Goal: Transaction & Acquisition: Purchase product/service

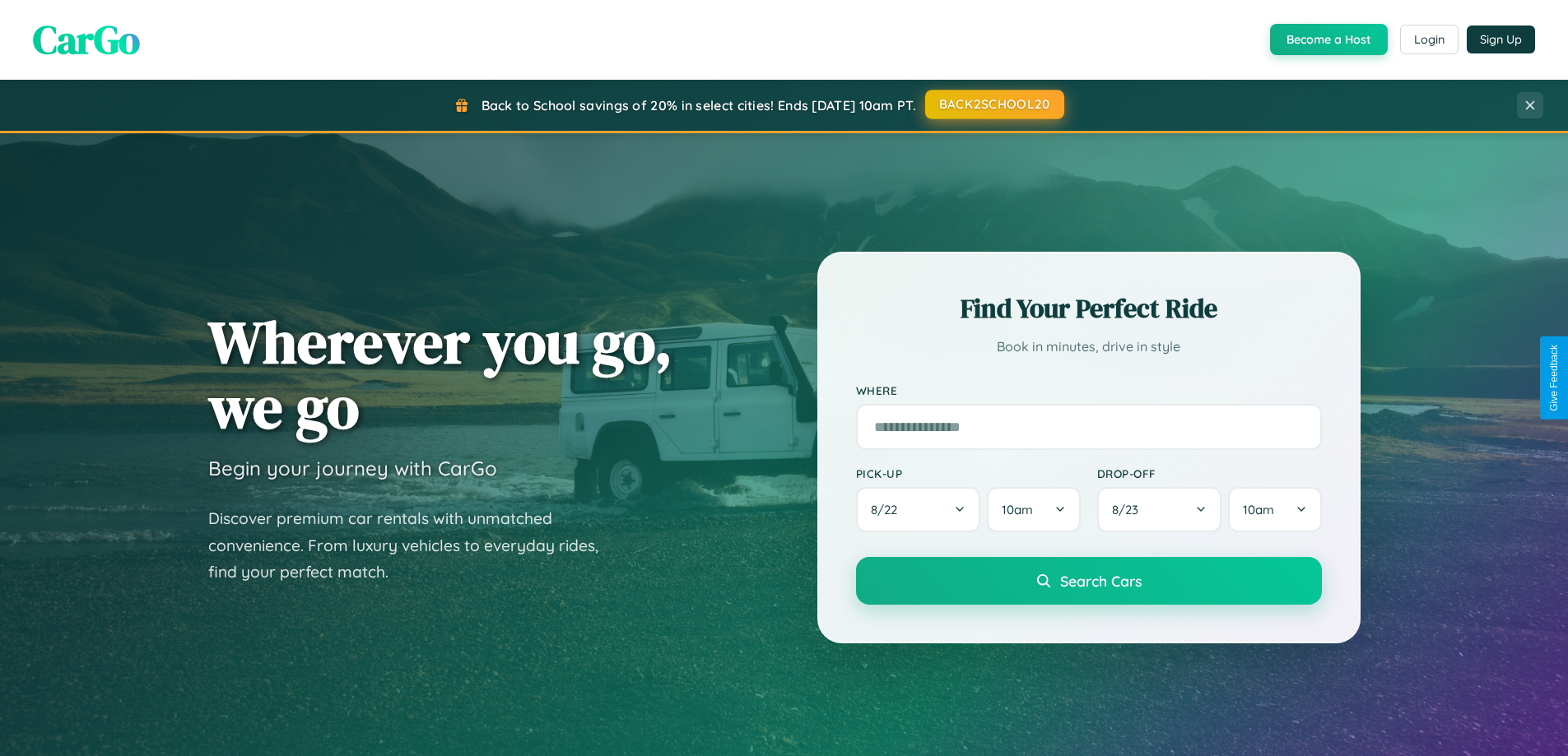
click at [993, 105] on button "BACK2SCHOOL20" at bounding box center [994, 105] width 139 height 30
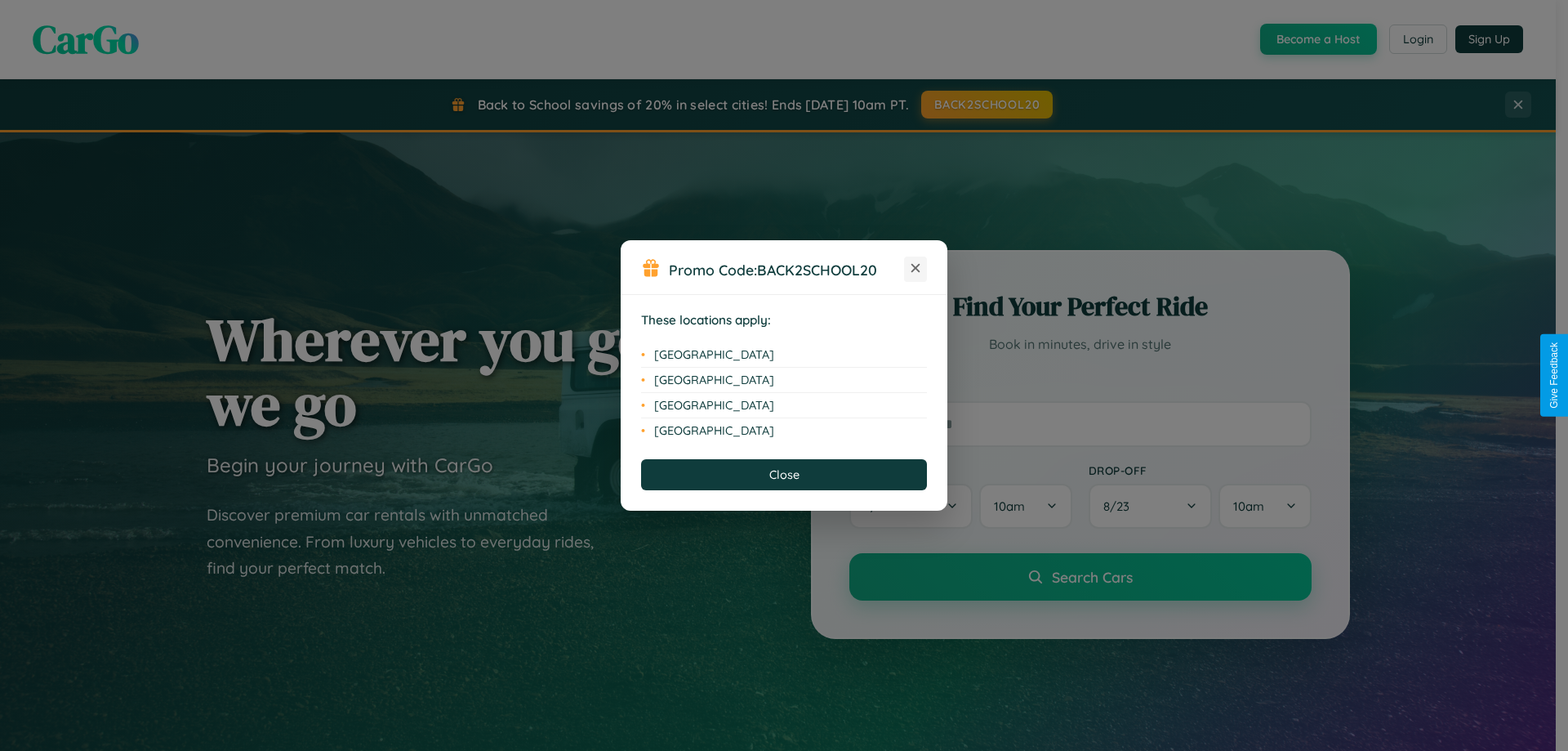
click at [915, 269] on icon at bounding box center [915, 268] width 9 height 9
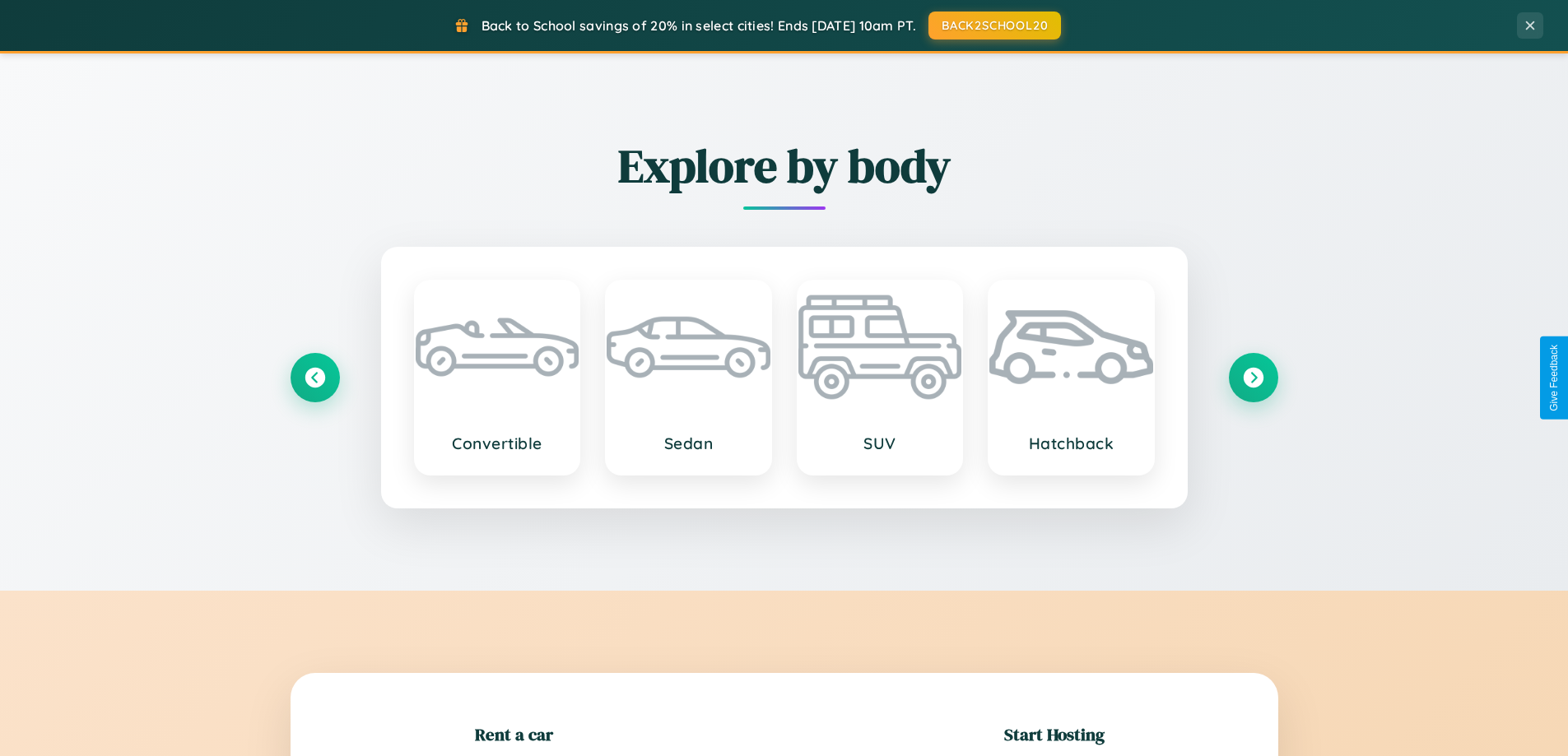
scroll to position [355, 0]
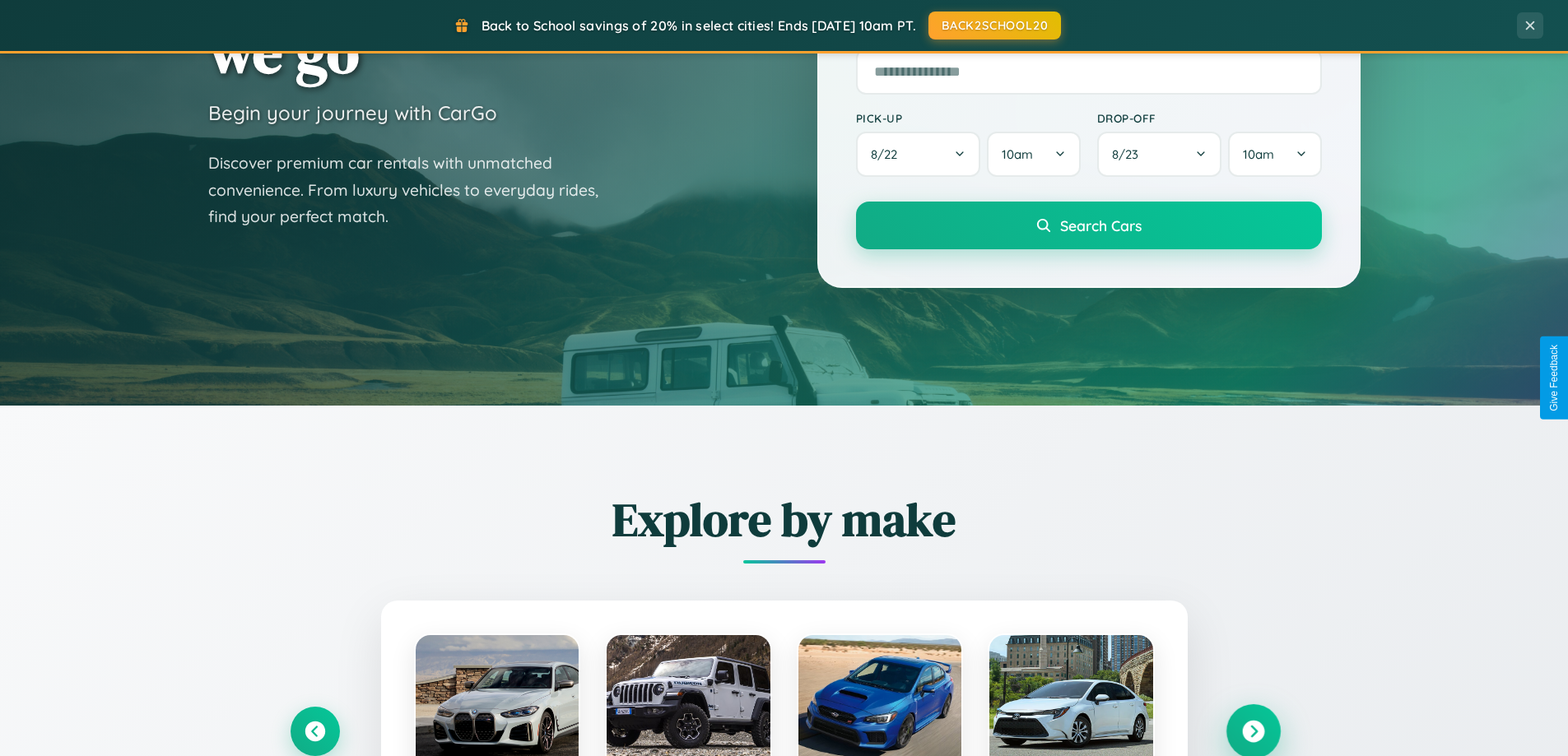
click at [1252, 731] on icon at bounding box center [1253, 731] width 23 height 23
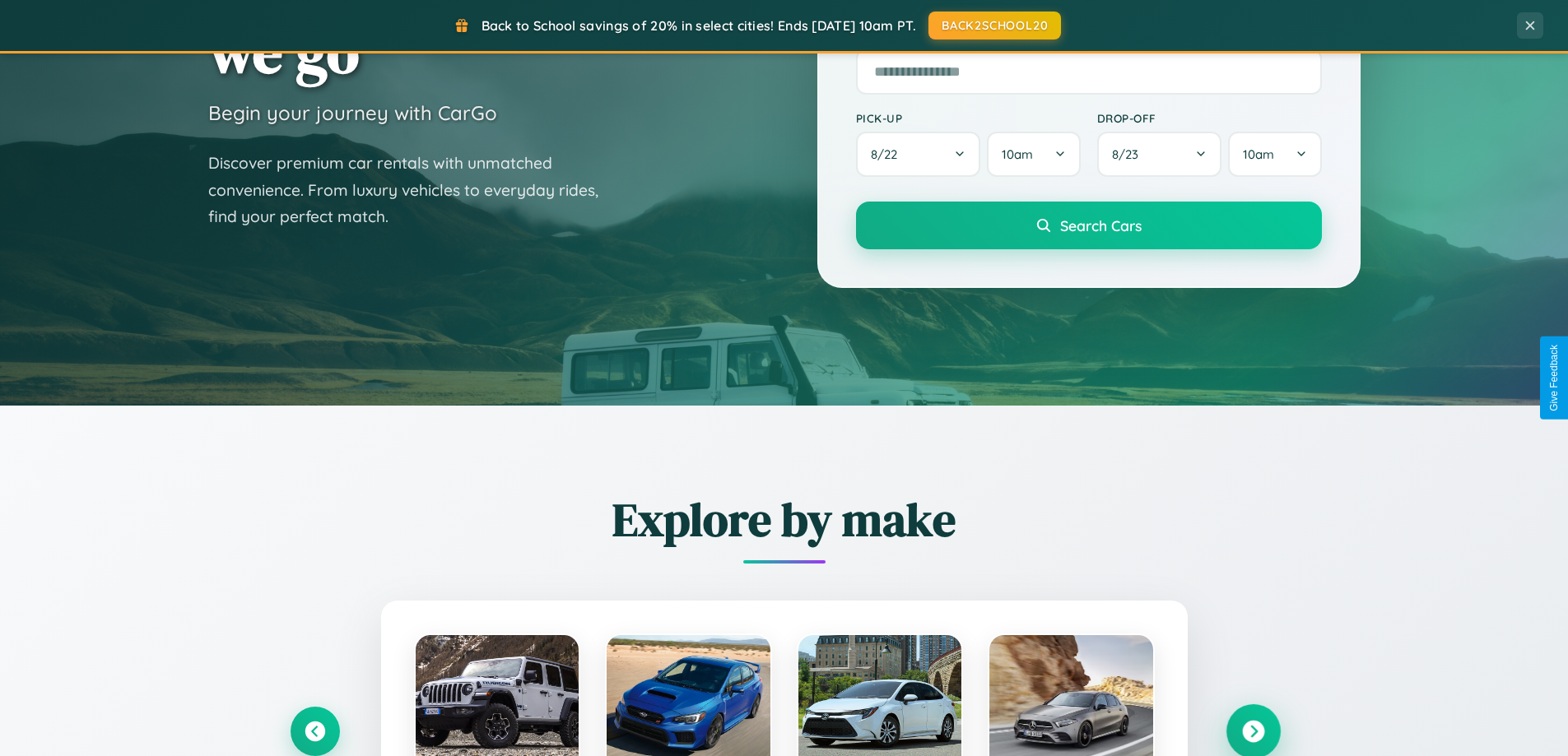
click at [1252, 729] on icon at bounding box center [1253, 731] width 23 height 23
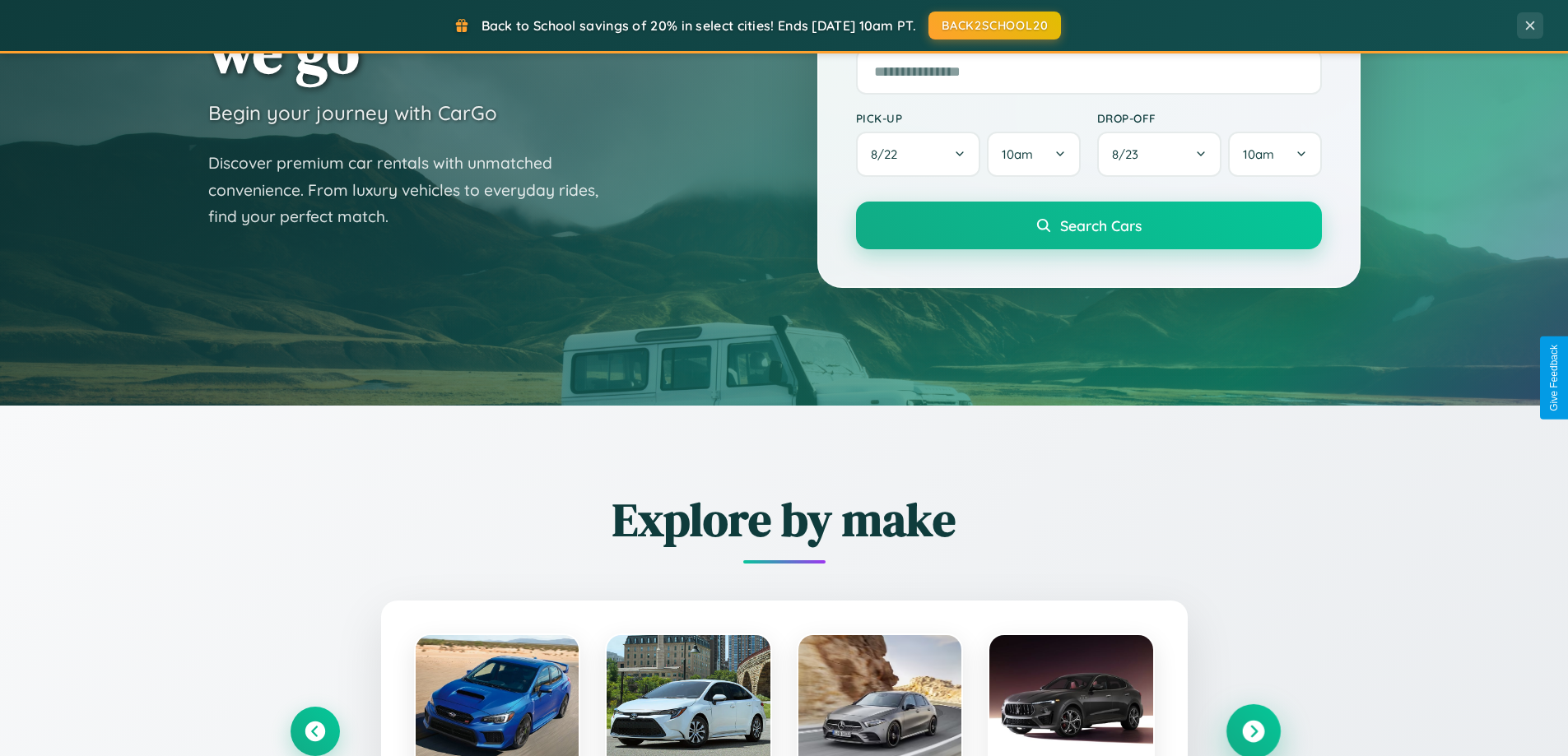
scroll to position [1928, 0]
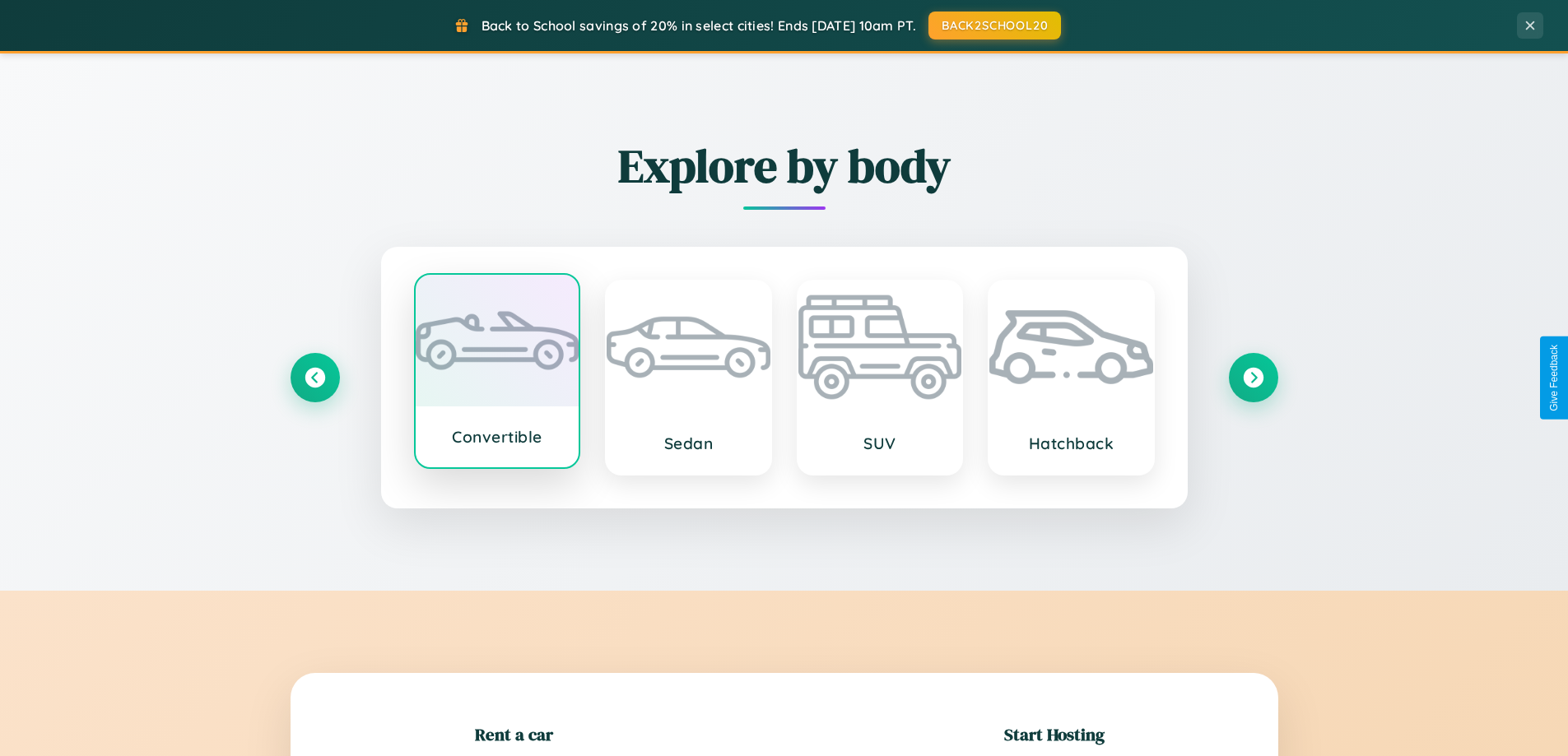
click at [497, 378] on div at bounding box center [498, 340] width 164 height 131
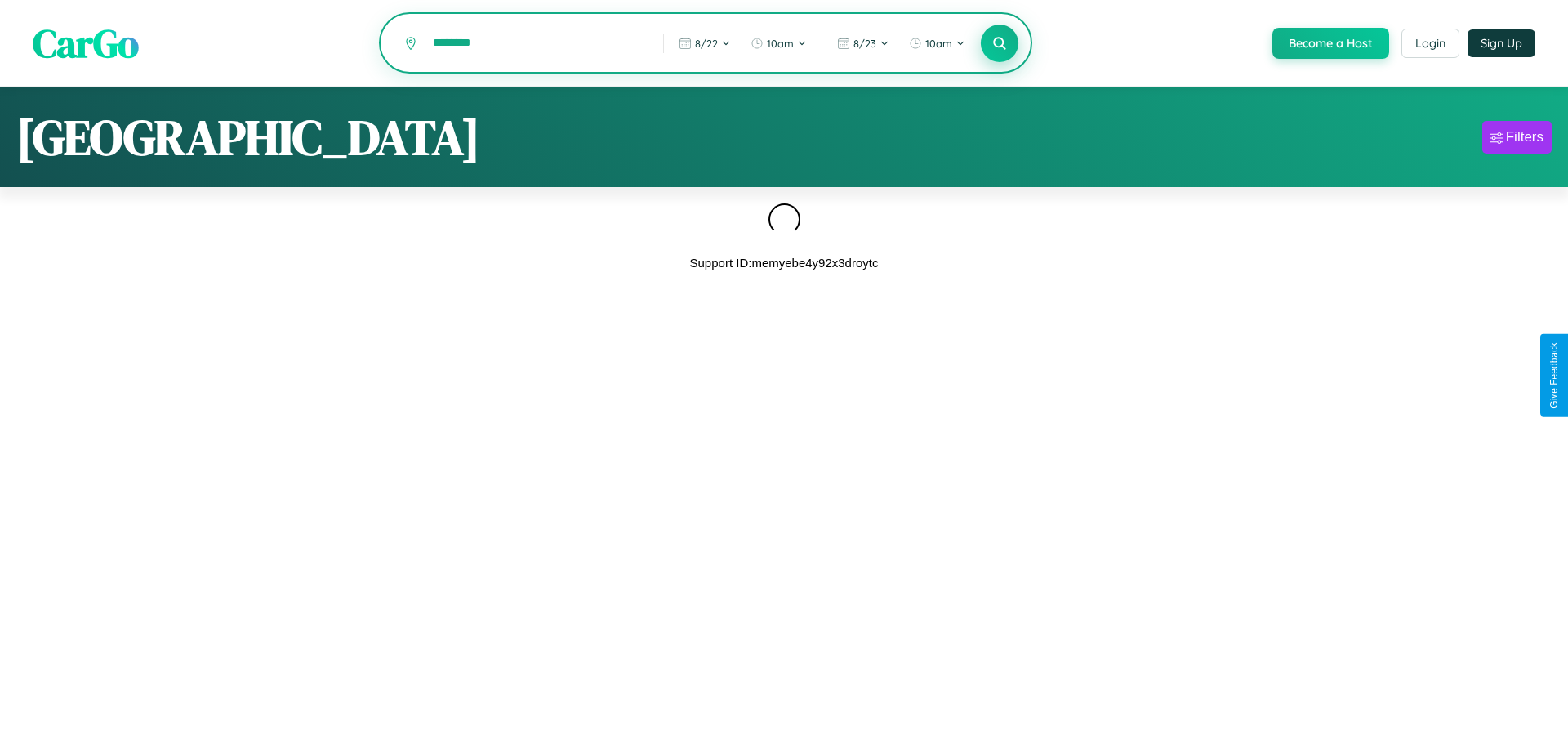
type input "********"
click at [998, 44] on icon at bounding box center [1000, 43] width 16 height 16
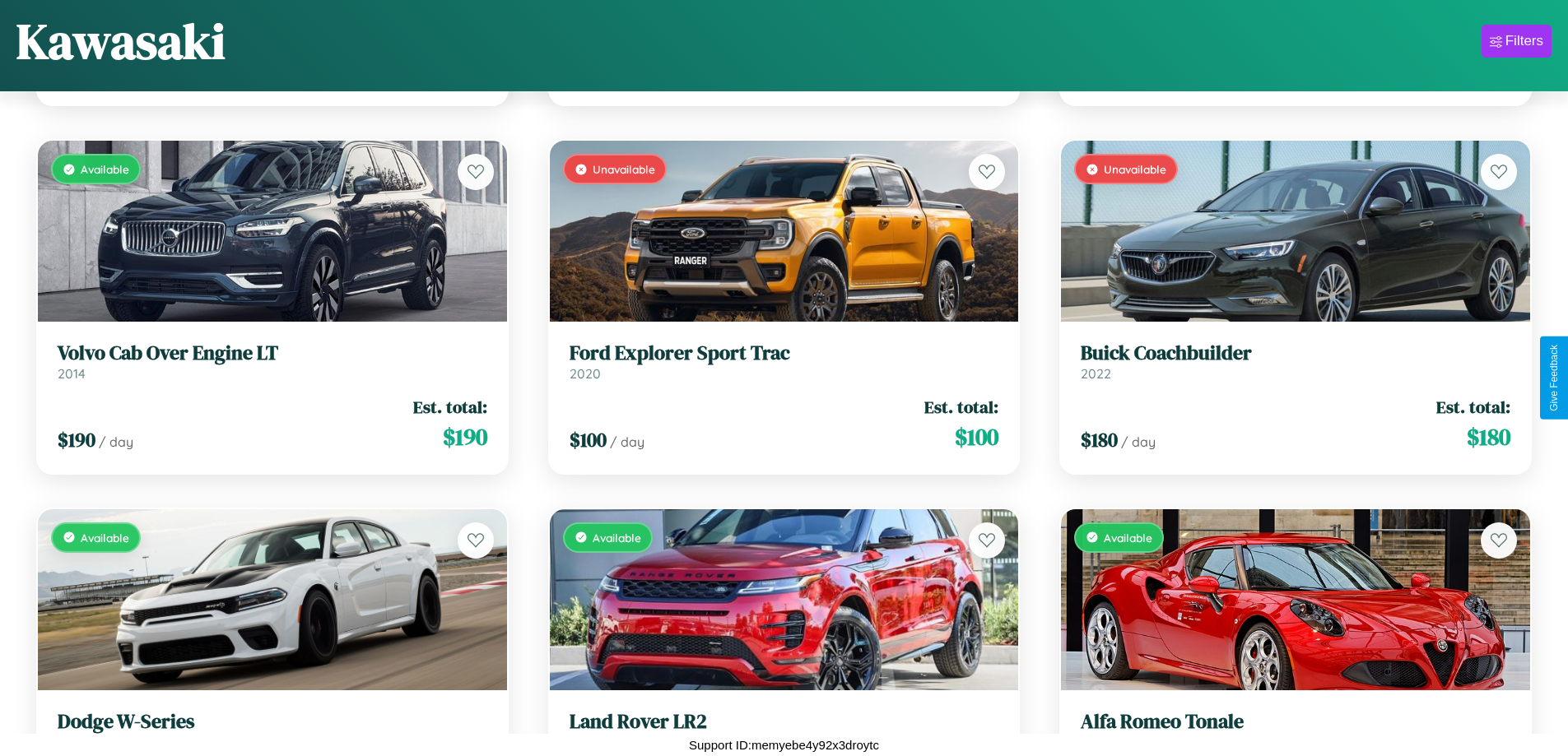
scroll to position [3546, 0]
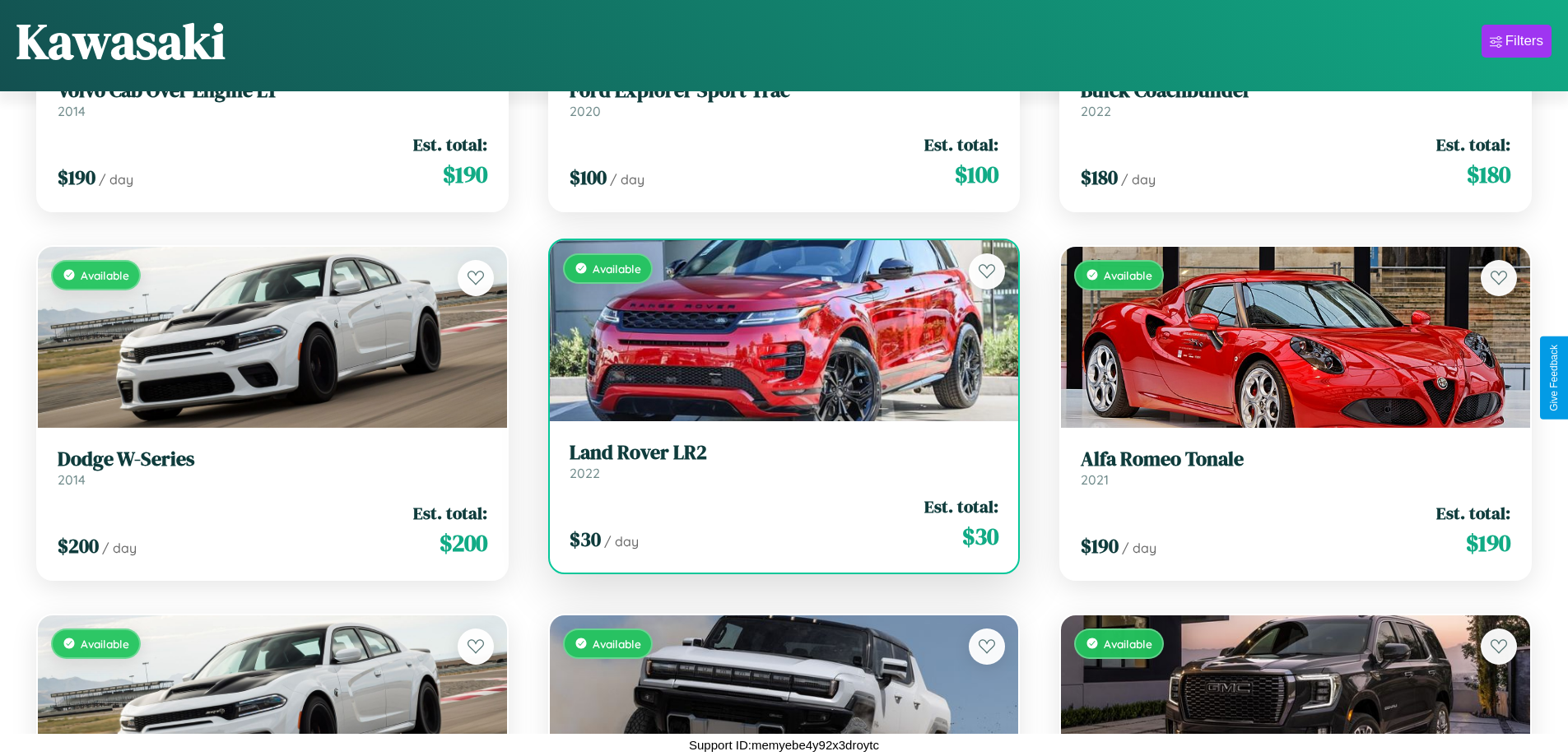
click at [777, 332] on div "Available" at bounding box center [784, 330] width 469 height 181
click at [777, 330] on div "Available" at bounding box center [784, 330] width 469 height 181
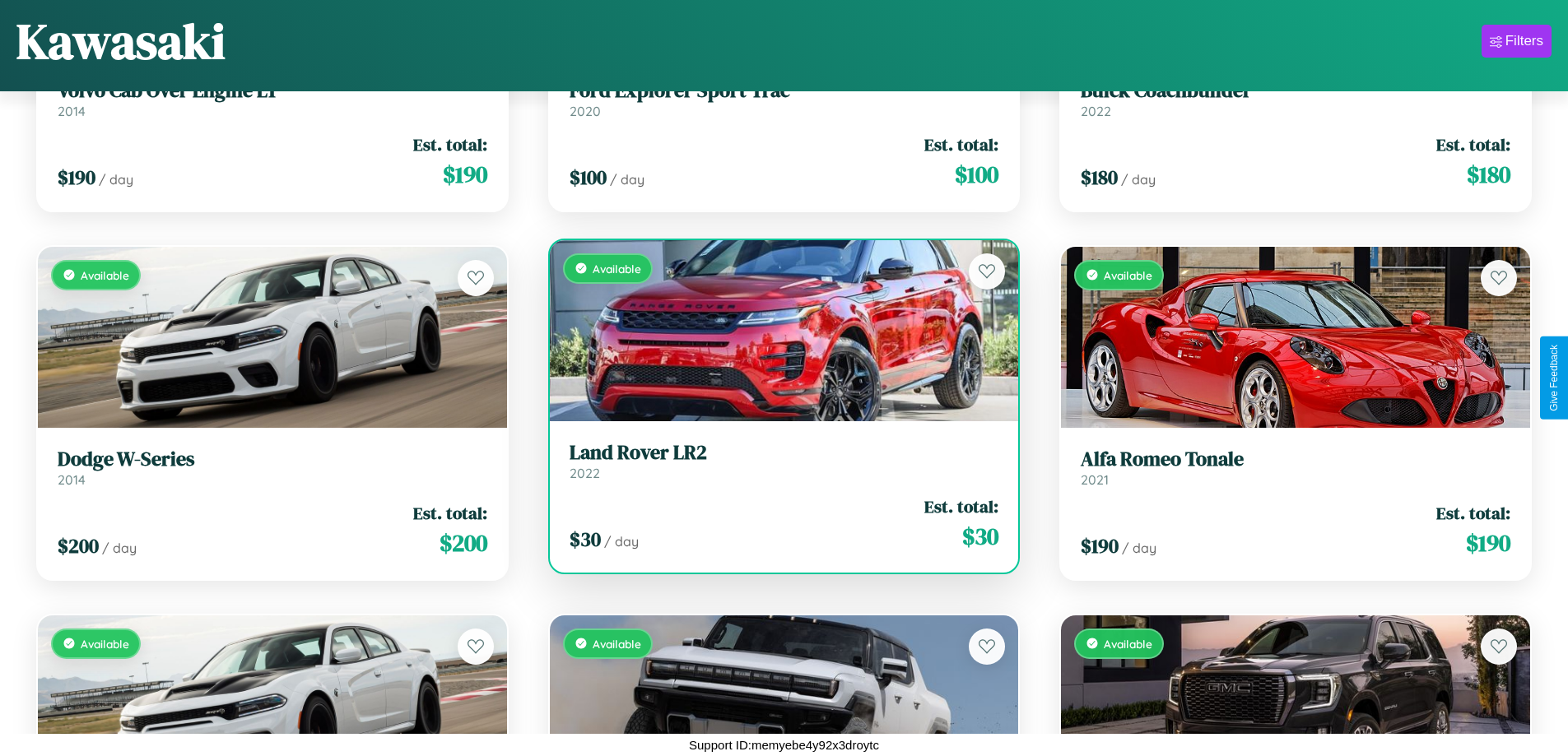
click at [777, 330] on div "Available" at bounding box center [784, 330] width 469 height 181
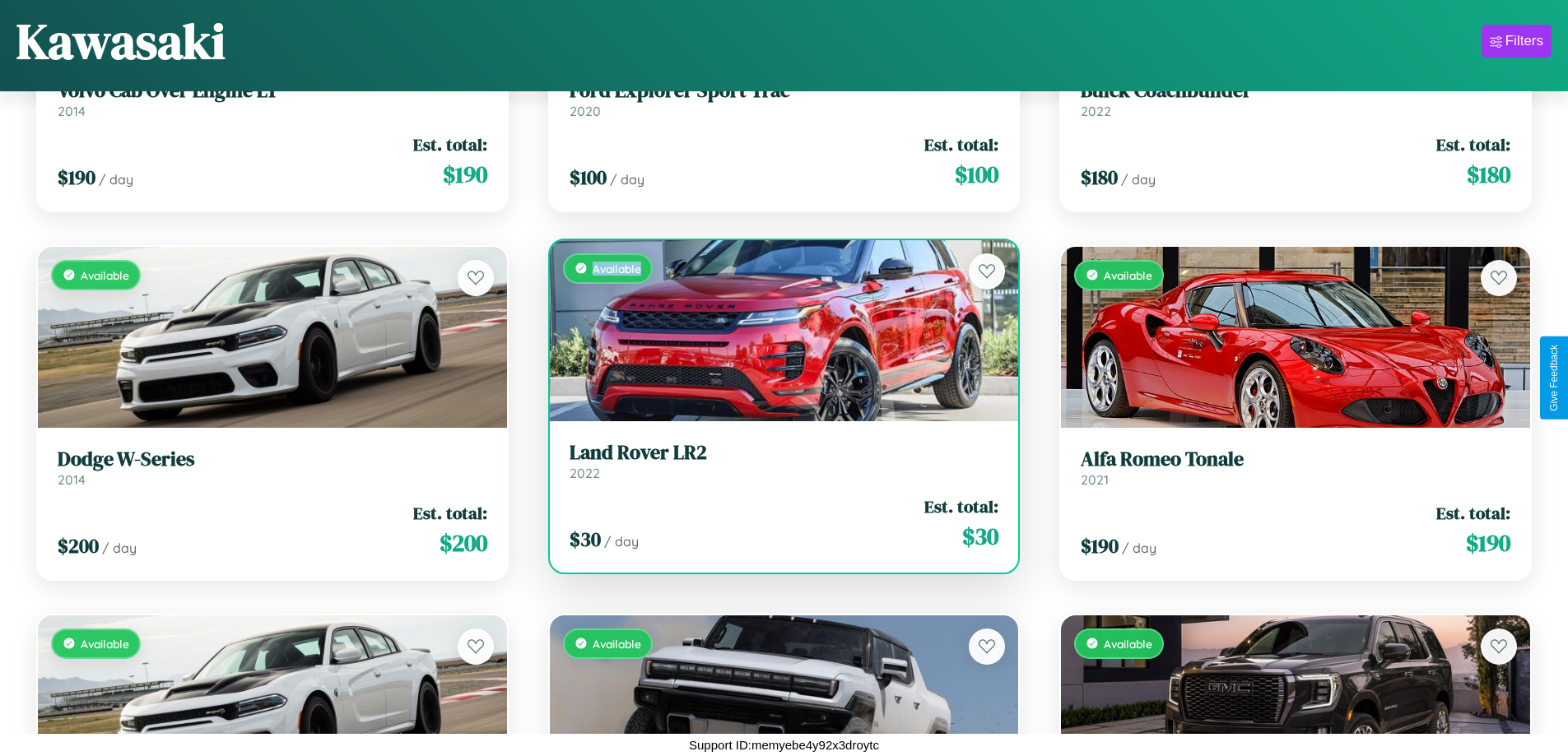
click at [777, 330] on div "Available" at bounding box center [784, 330] width 469 height 181
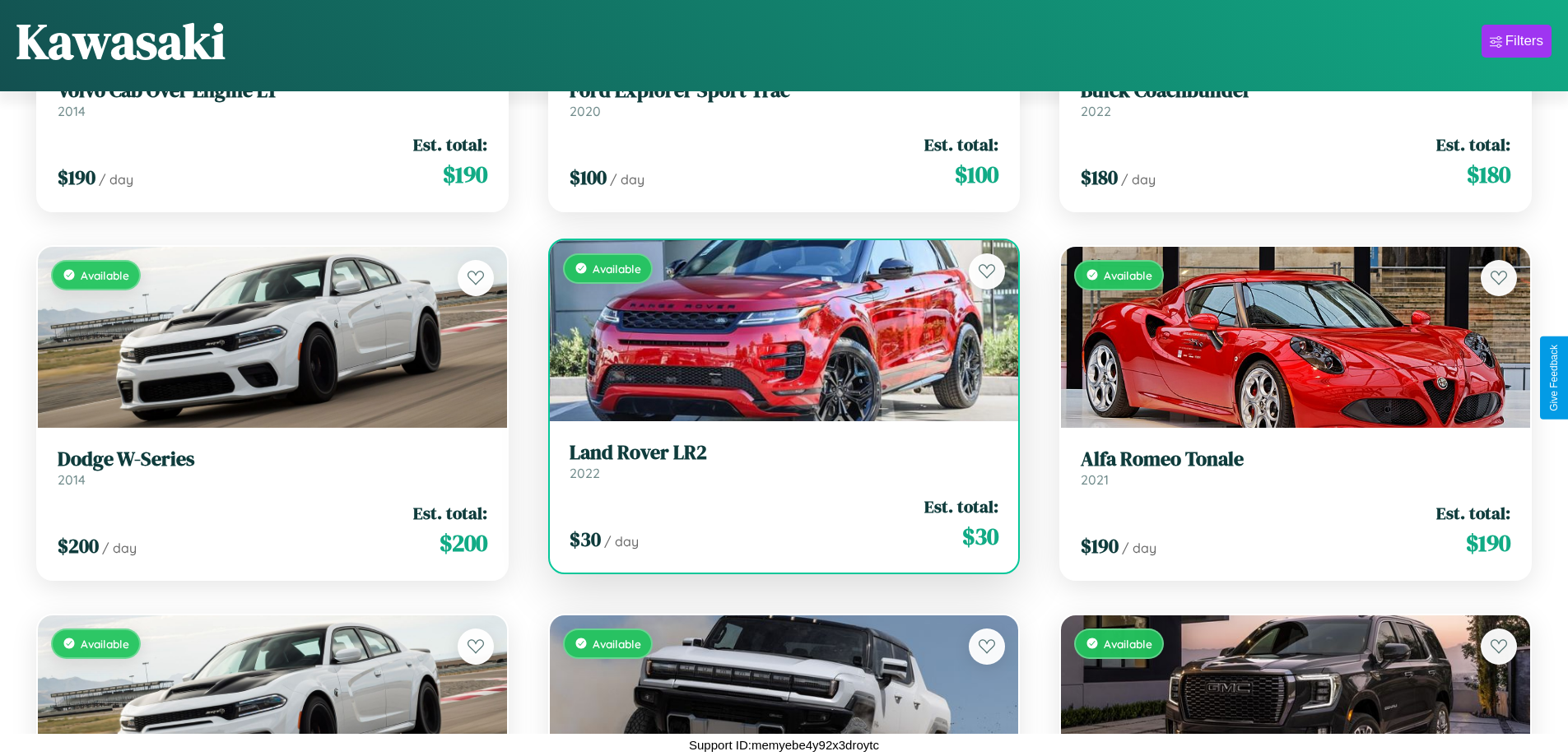
click at [777, 330] on div "Available" at bounding box center [784, 330] width 469 height 181
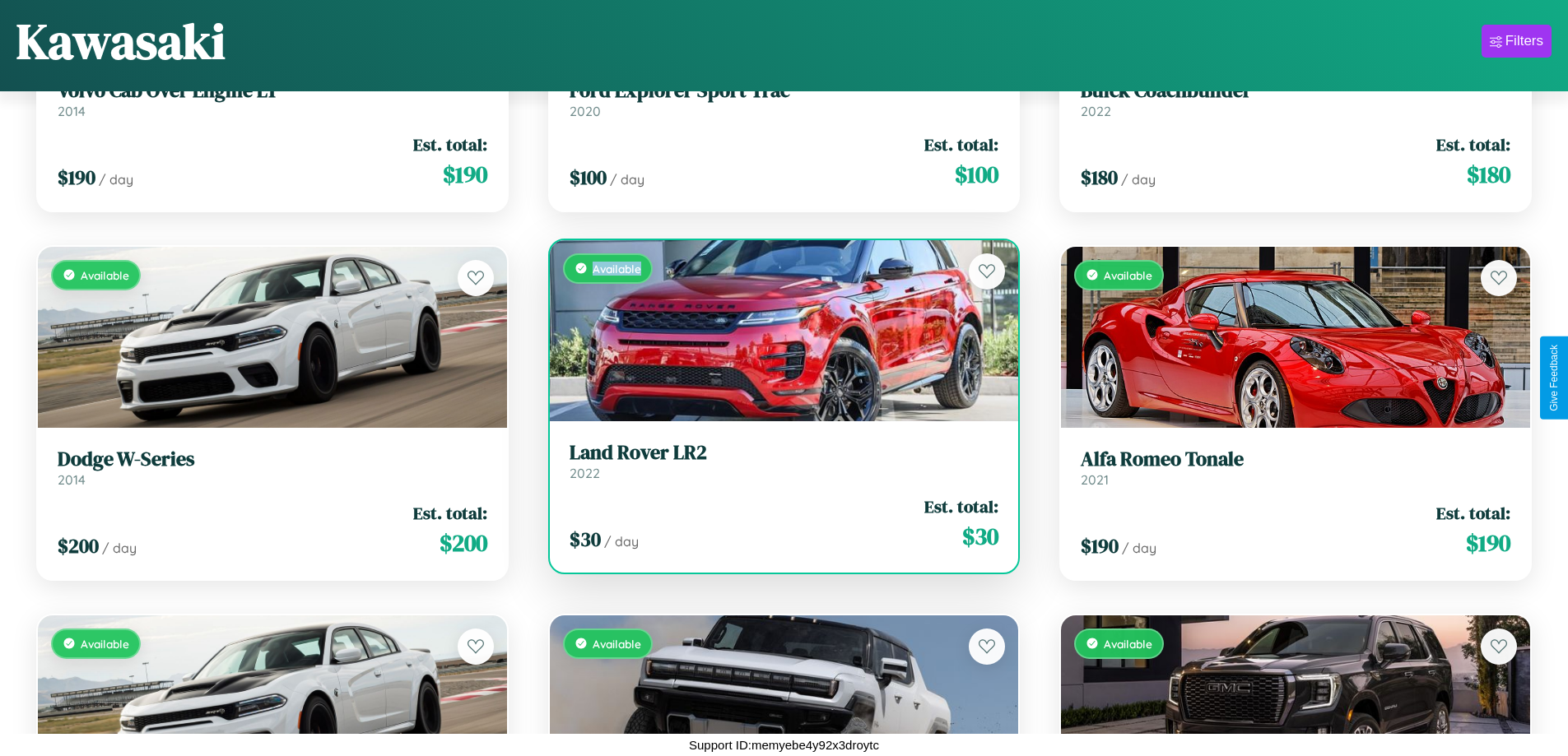
click at [777, 330] on div "Available" at bounding box center [784, 330] width 469 height 181
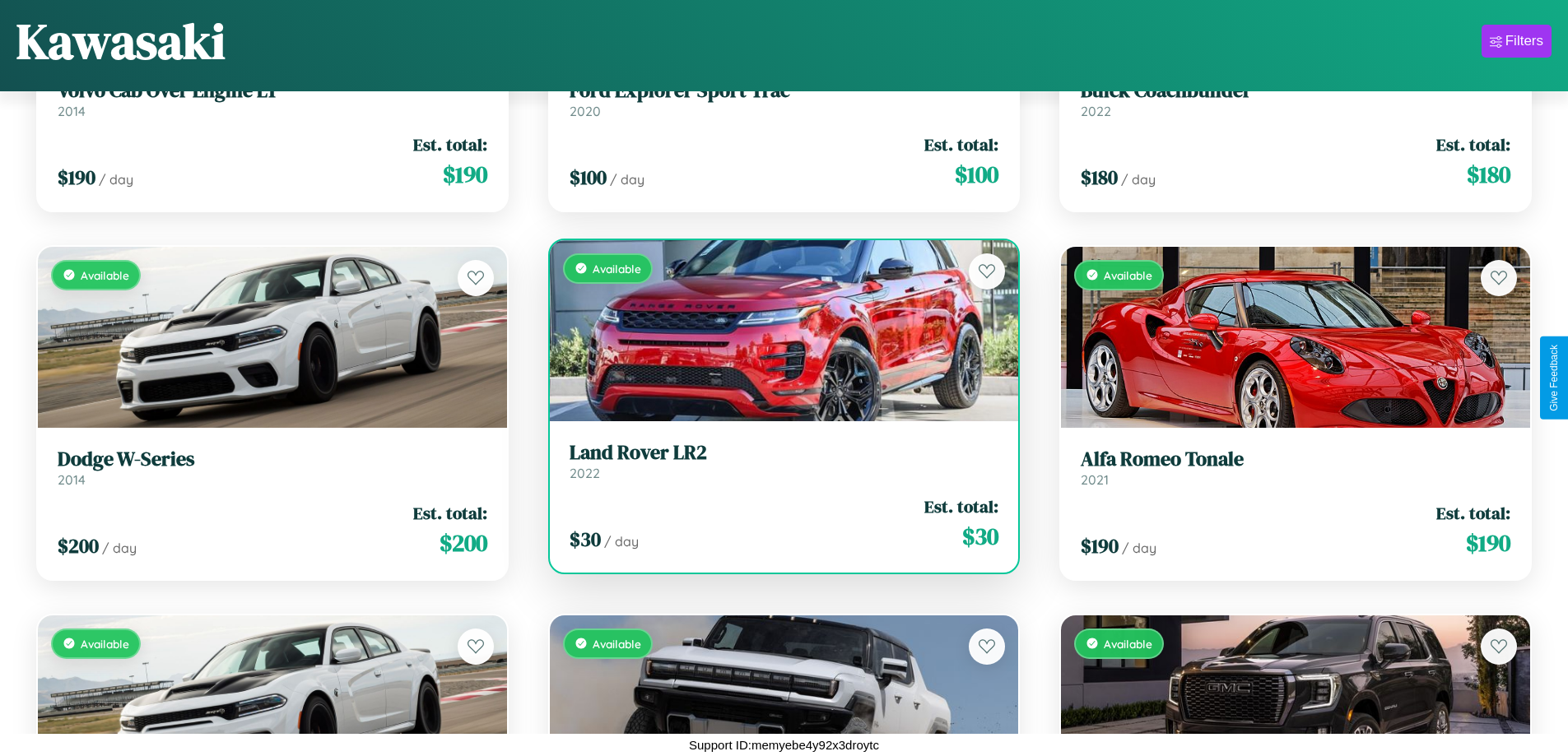
click at [777, 461] on h3 "Land Rover LR2" at bounding box center [784, 453] width 430 height 24
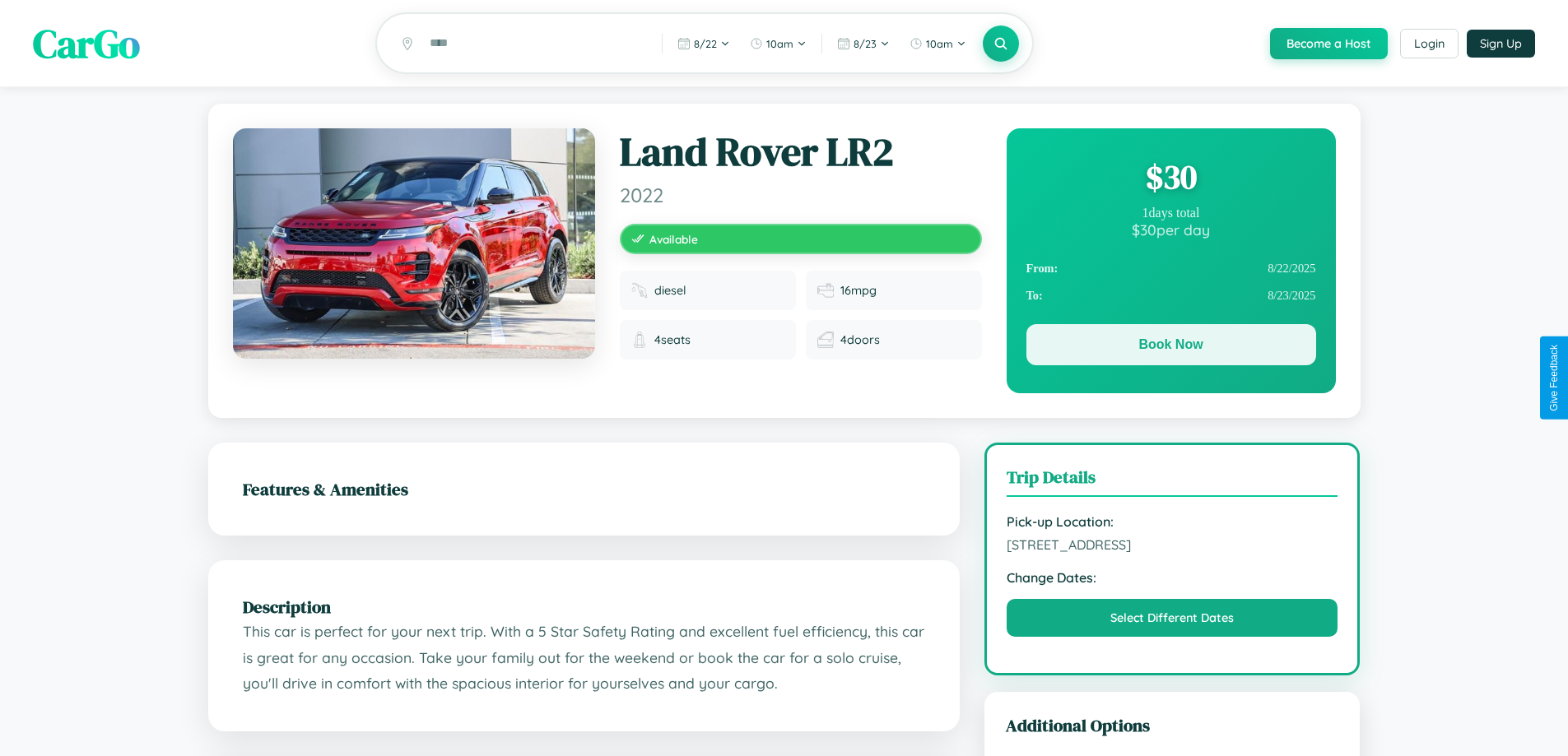
click at [1170, 347] on button "Book Now" at bounding box center [1170, 344] width 289 height 41
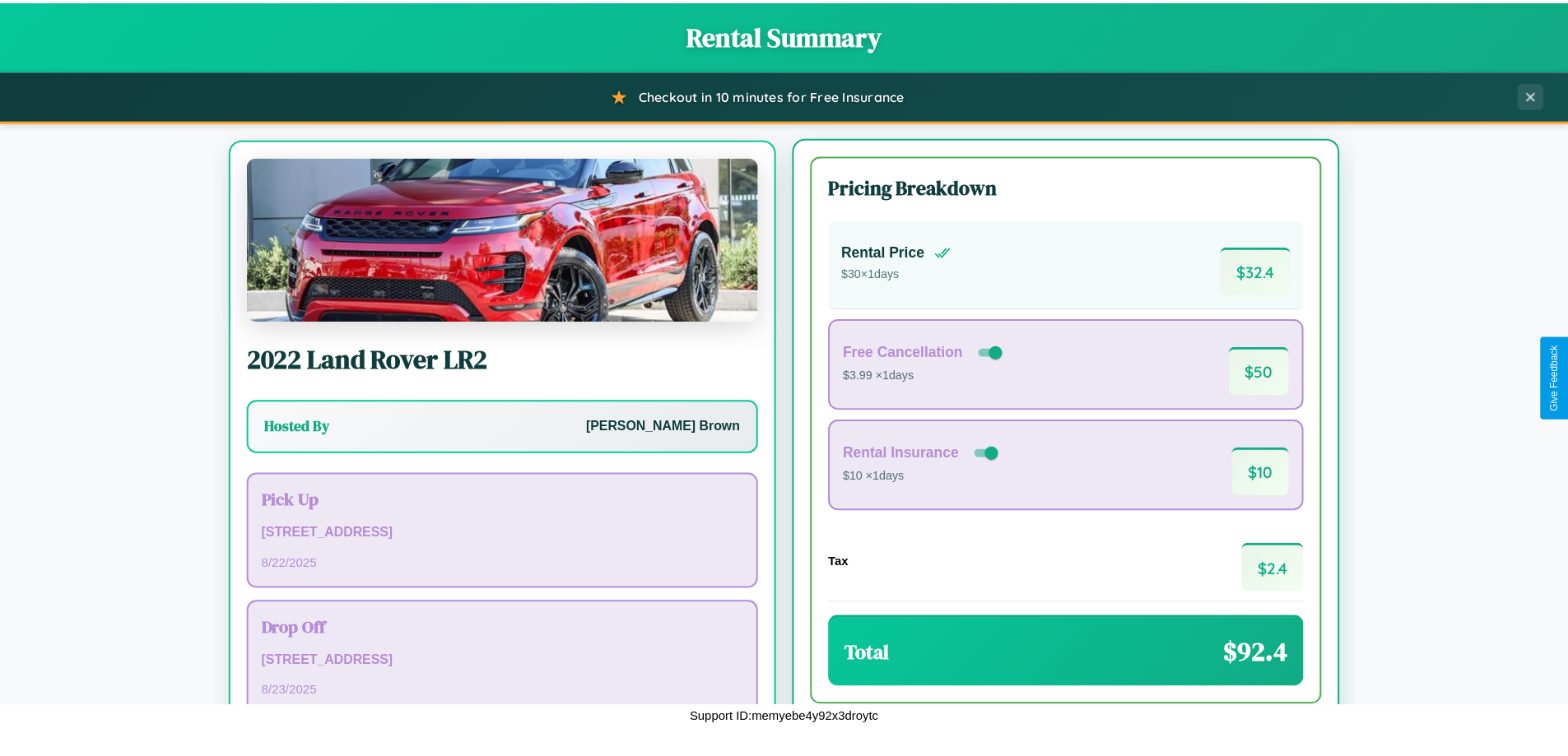
scroll to position [77, 0]
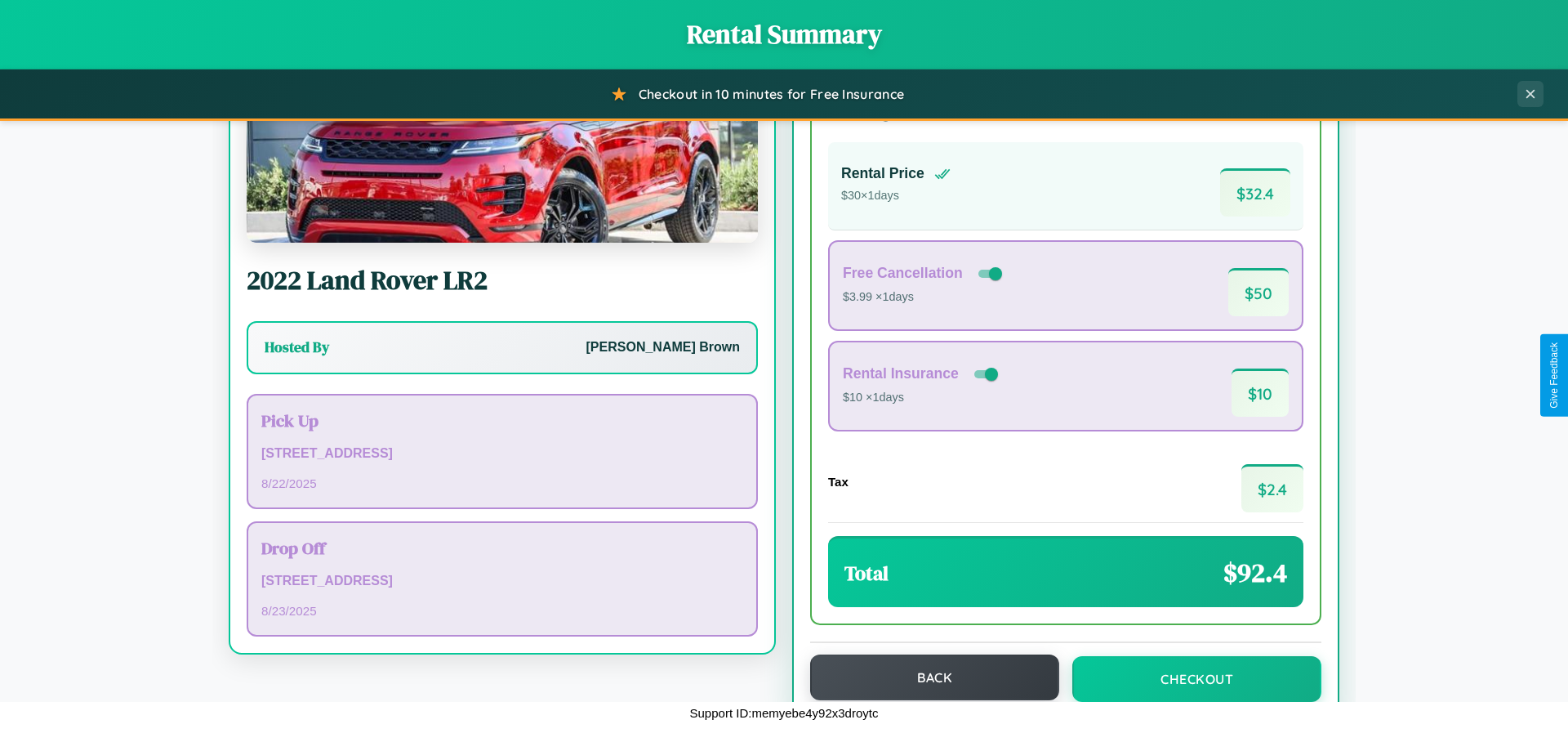
click at [927, 677] on button "Back" at bounding box center [935, 677] width 249 height 46
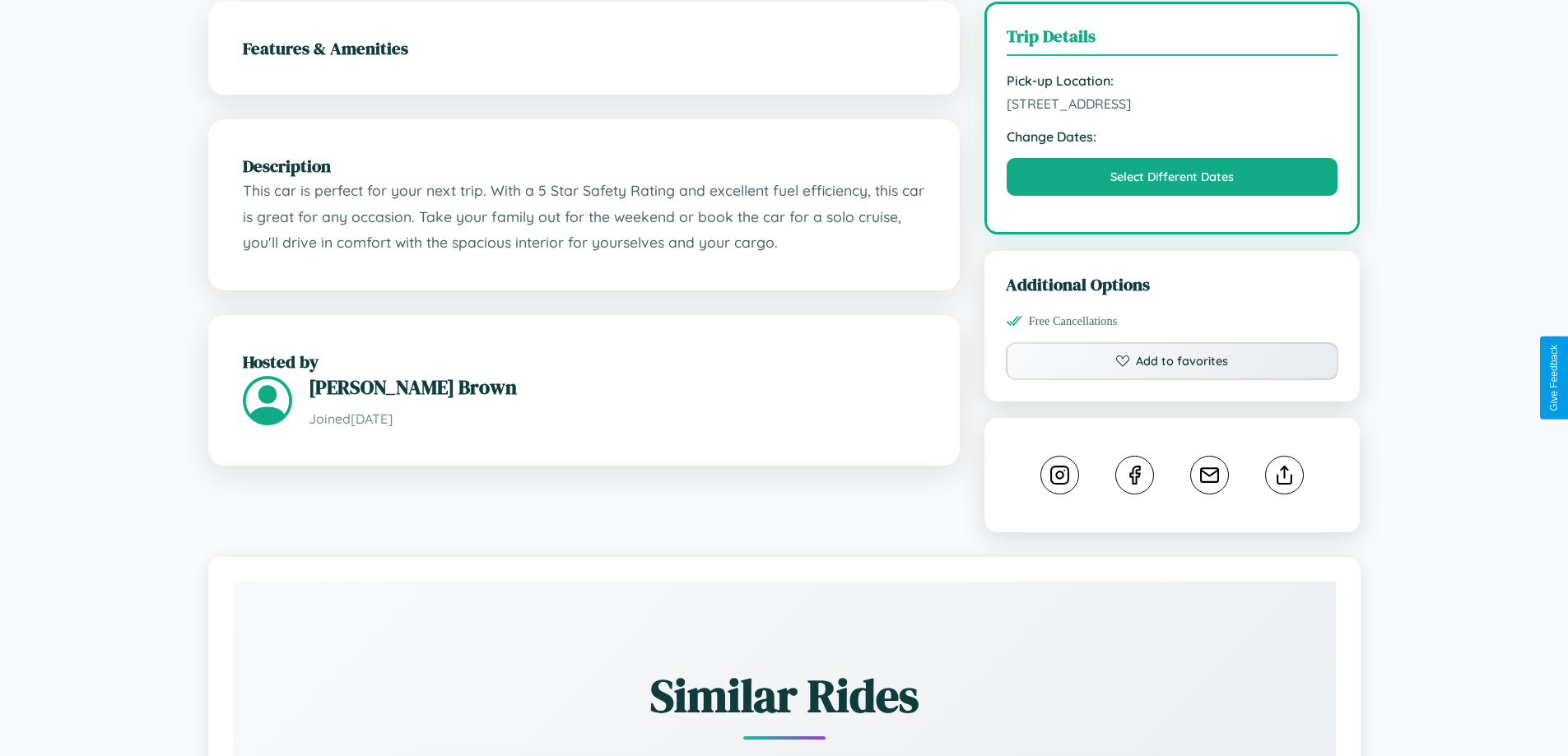
scroll to position [541, 0]
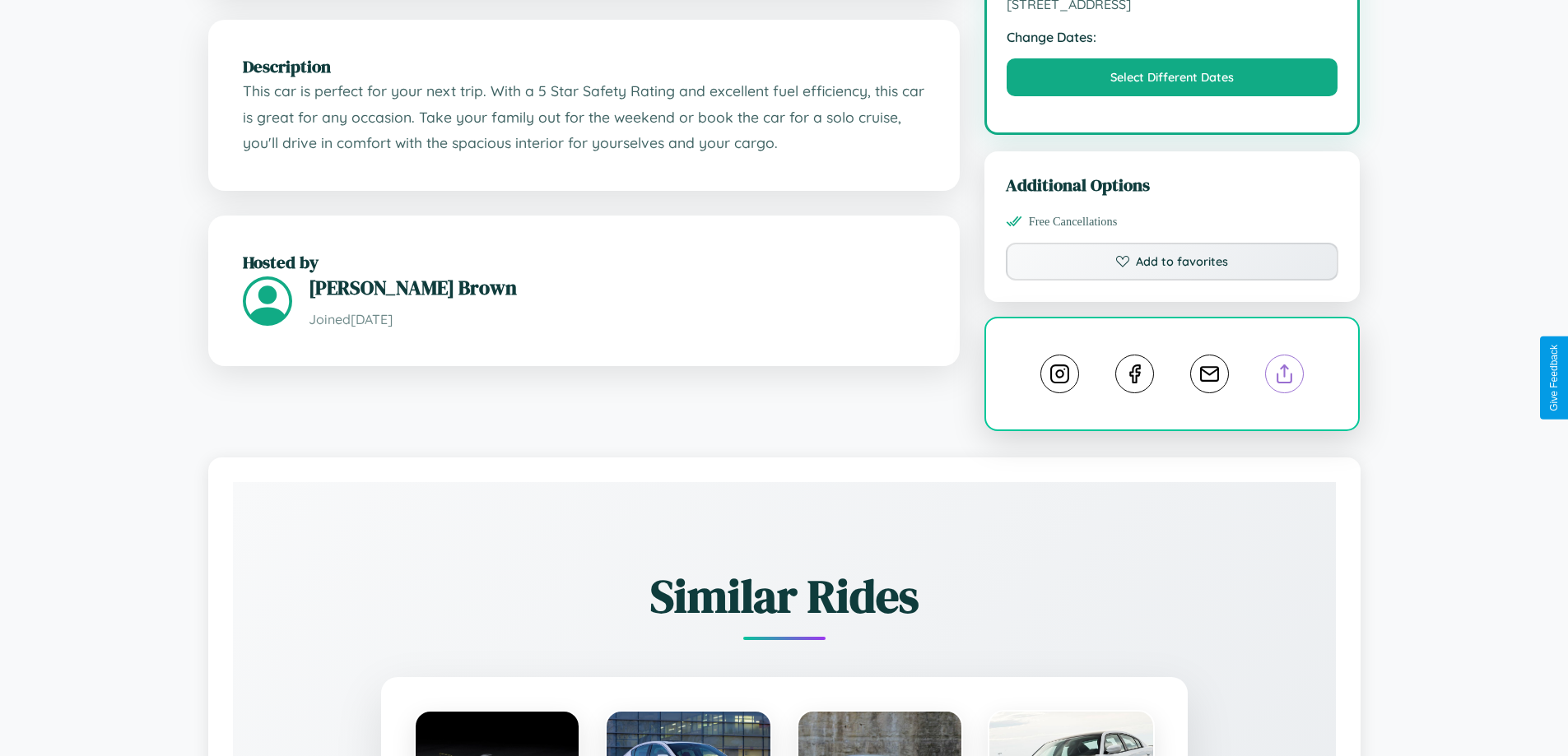
click at [1285, 376] on line at bounding box center [1285, 371] width 0 height 12
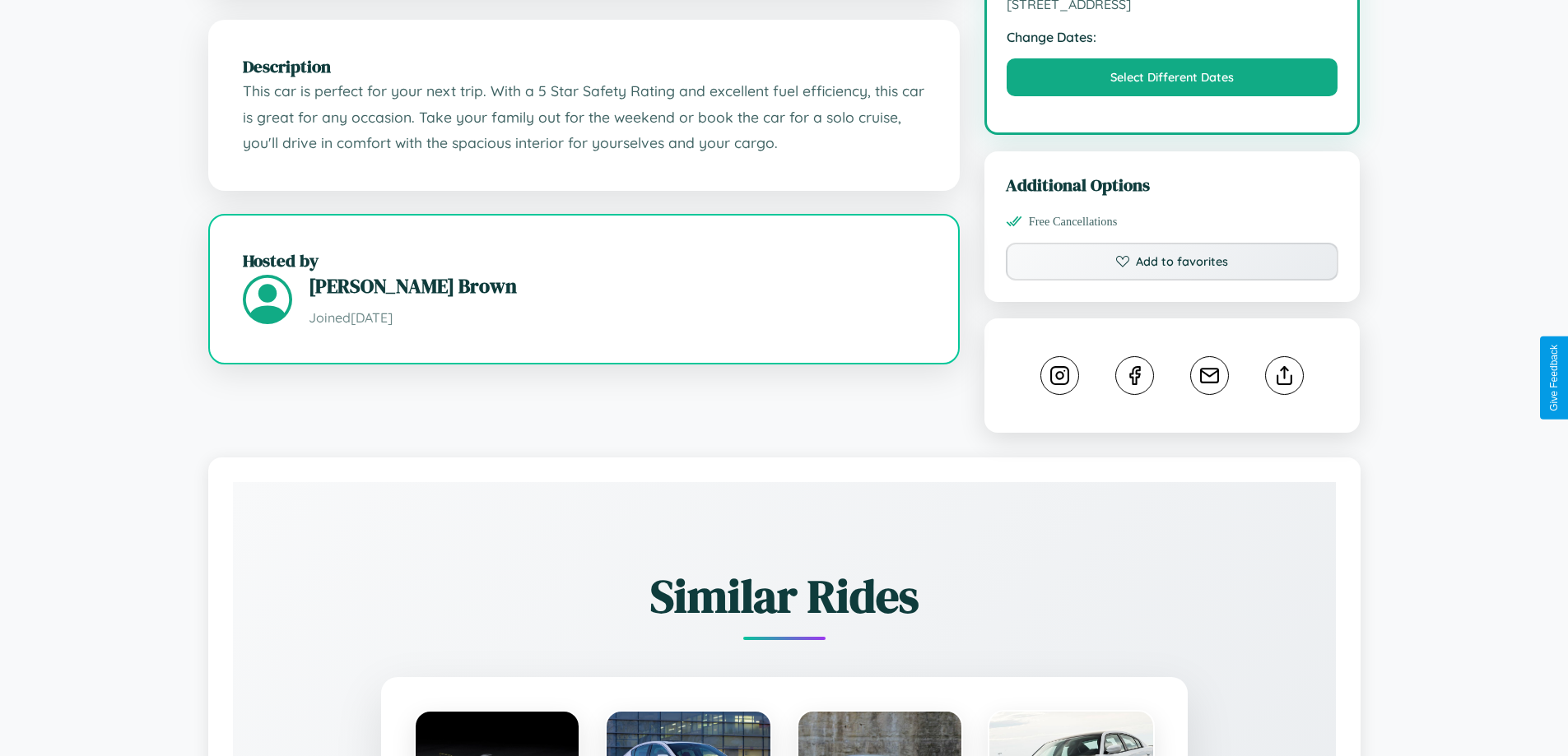
scroll to position [427, 0]
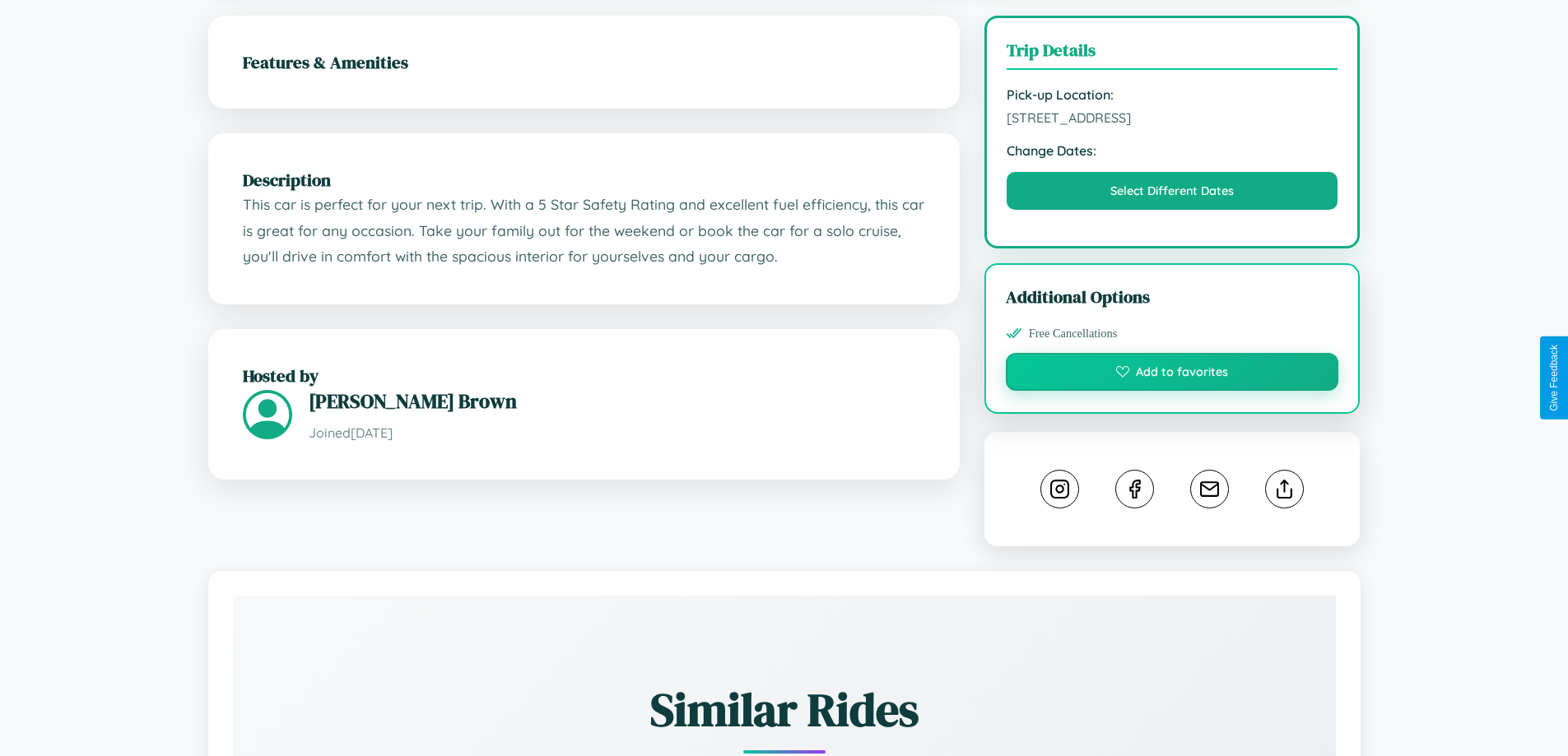
click at [1172, 375] on button "Add to favorites" at bounding box center [1172, 372] width 334 height 38
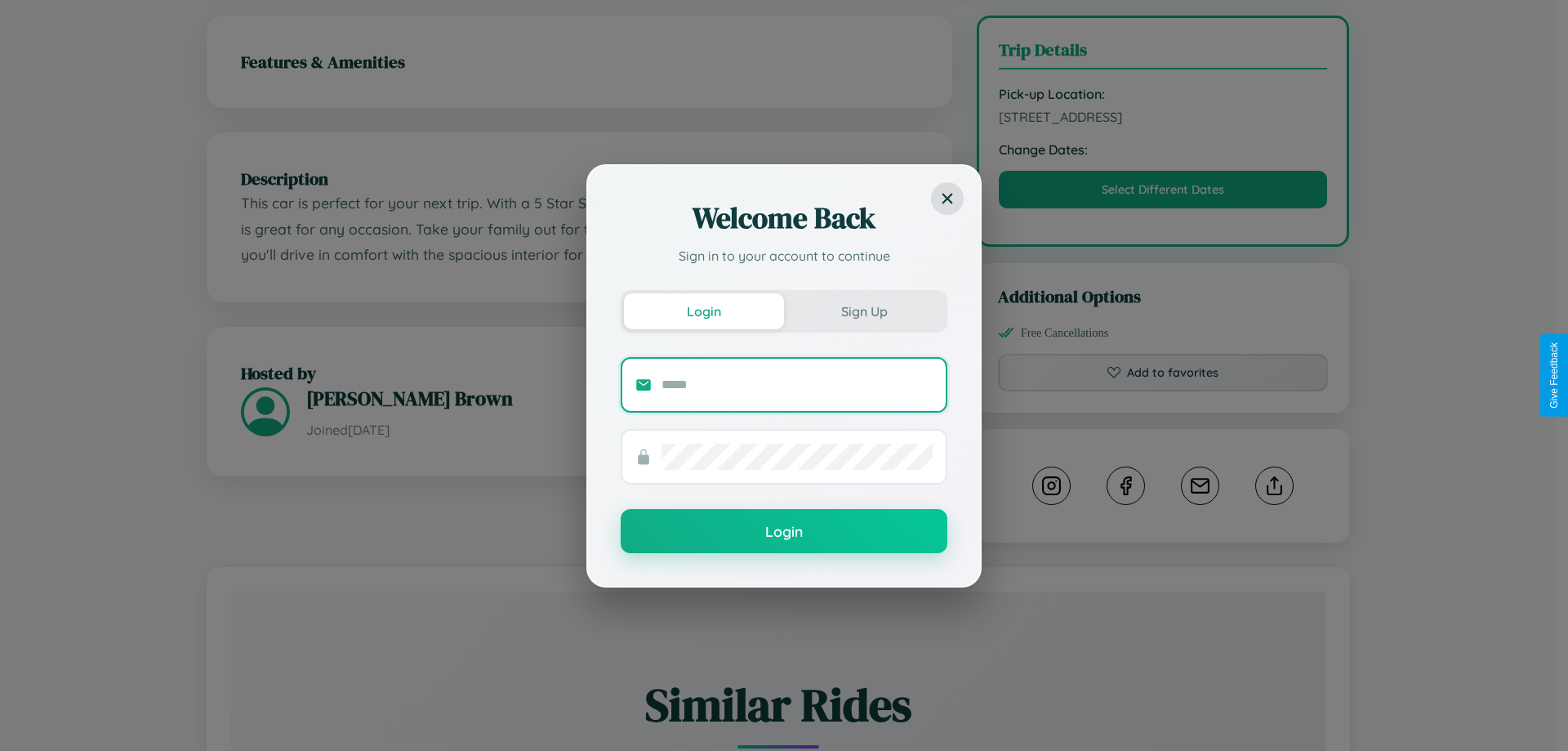
click at [797, 384] on input "text" at bounding box center [797, 384] width 271 height 26
type input "**********"
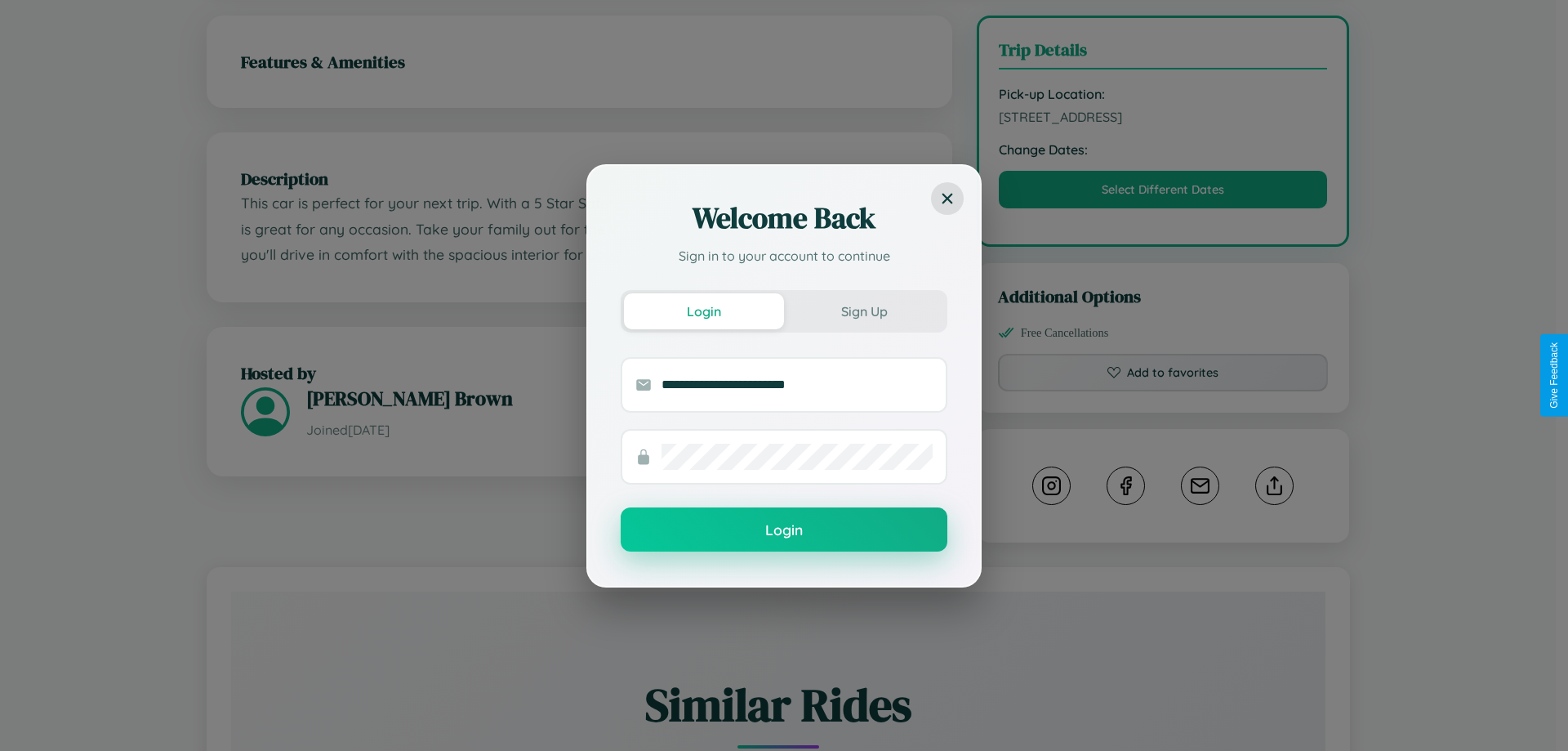
click at [784, 530] on button "Login" at bounding box center [783, 529] width 326 height 44
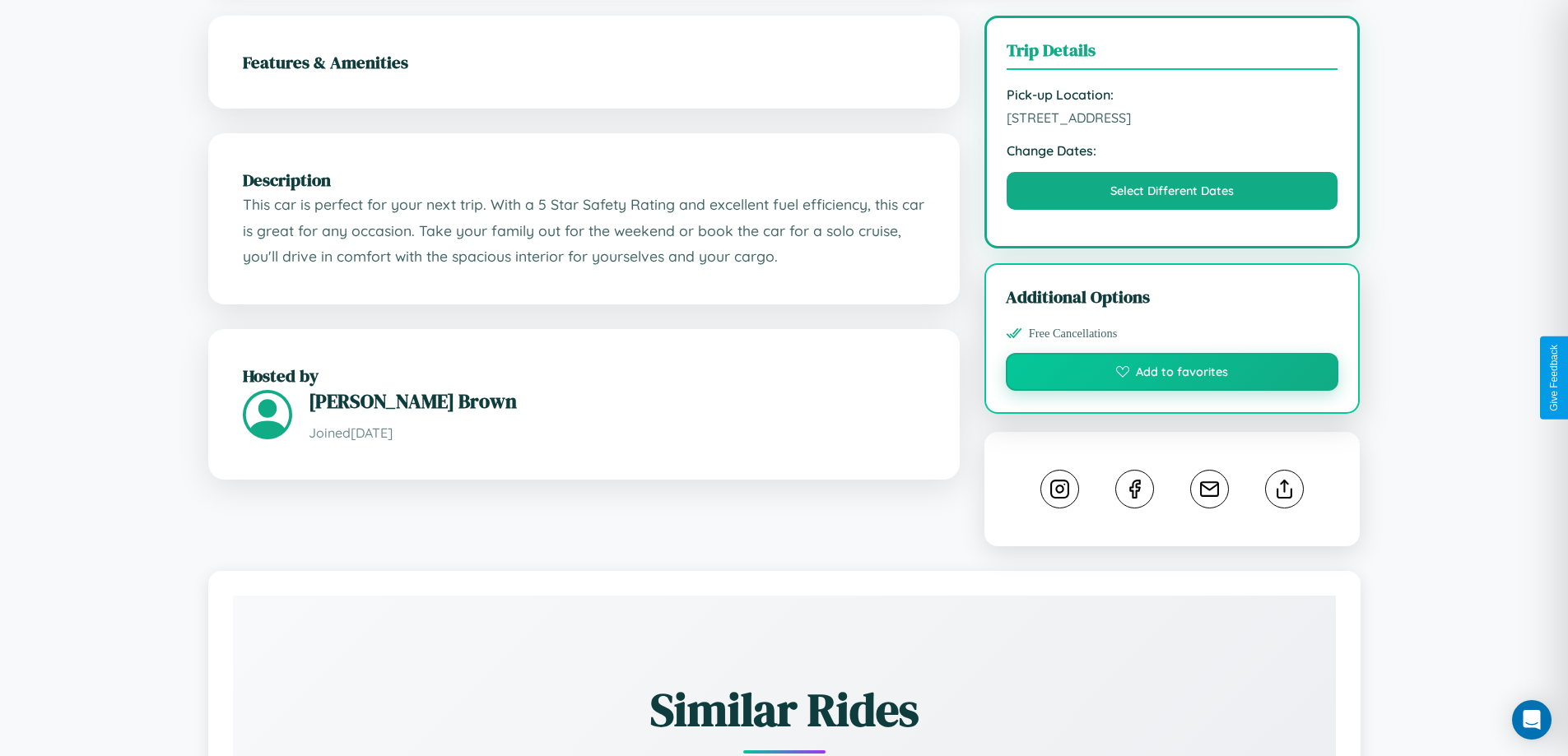
click at [1172, 378] on button "Add to favorites" at bounding box center [1172, 372] width 334 height 38
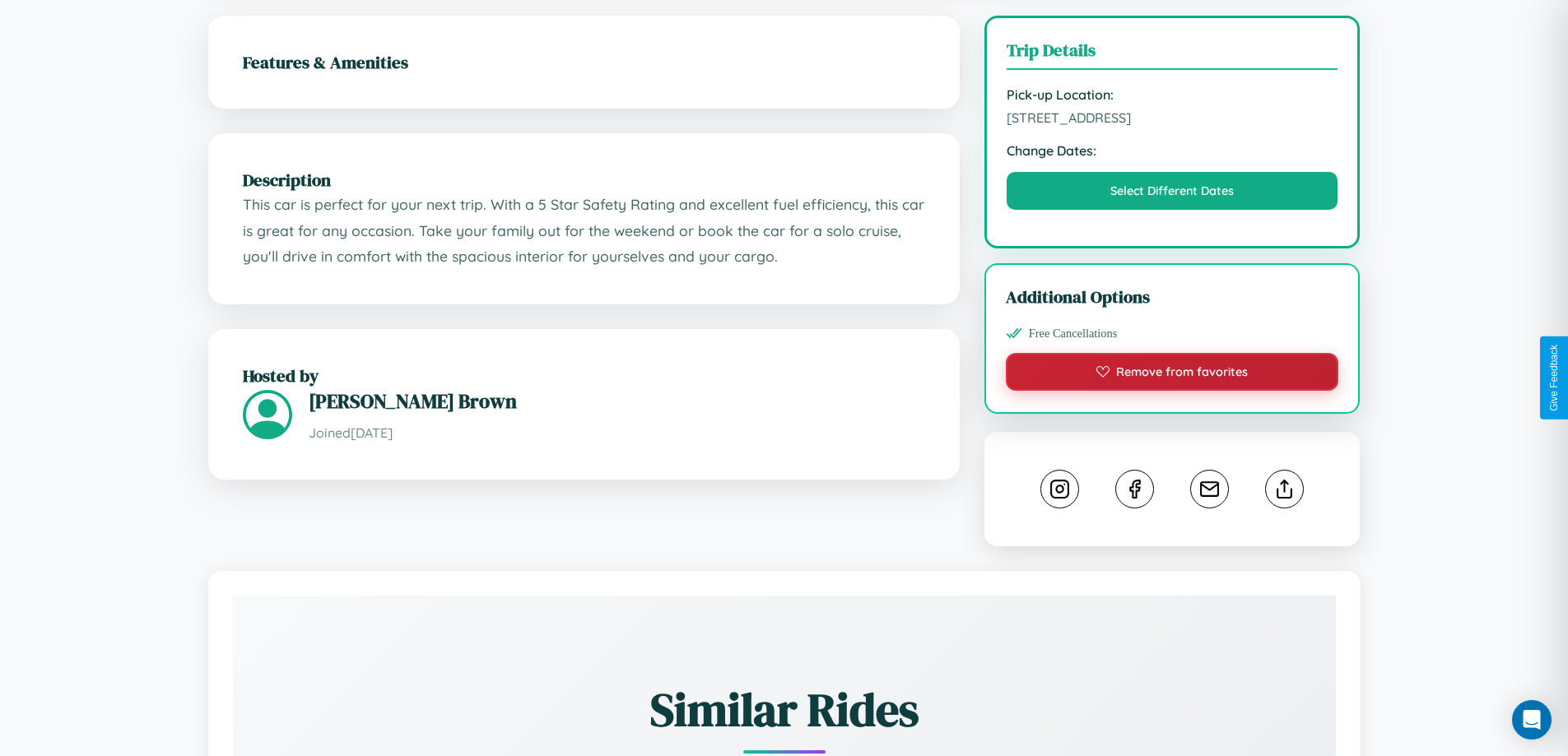
scroll to position [541, 0]
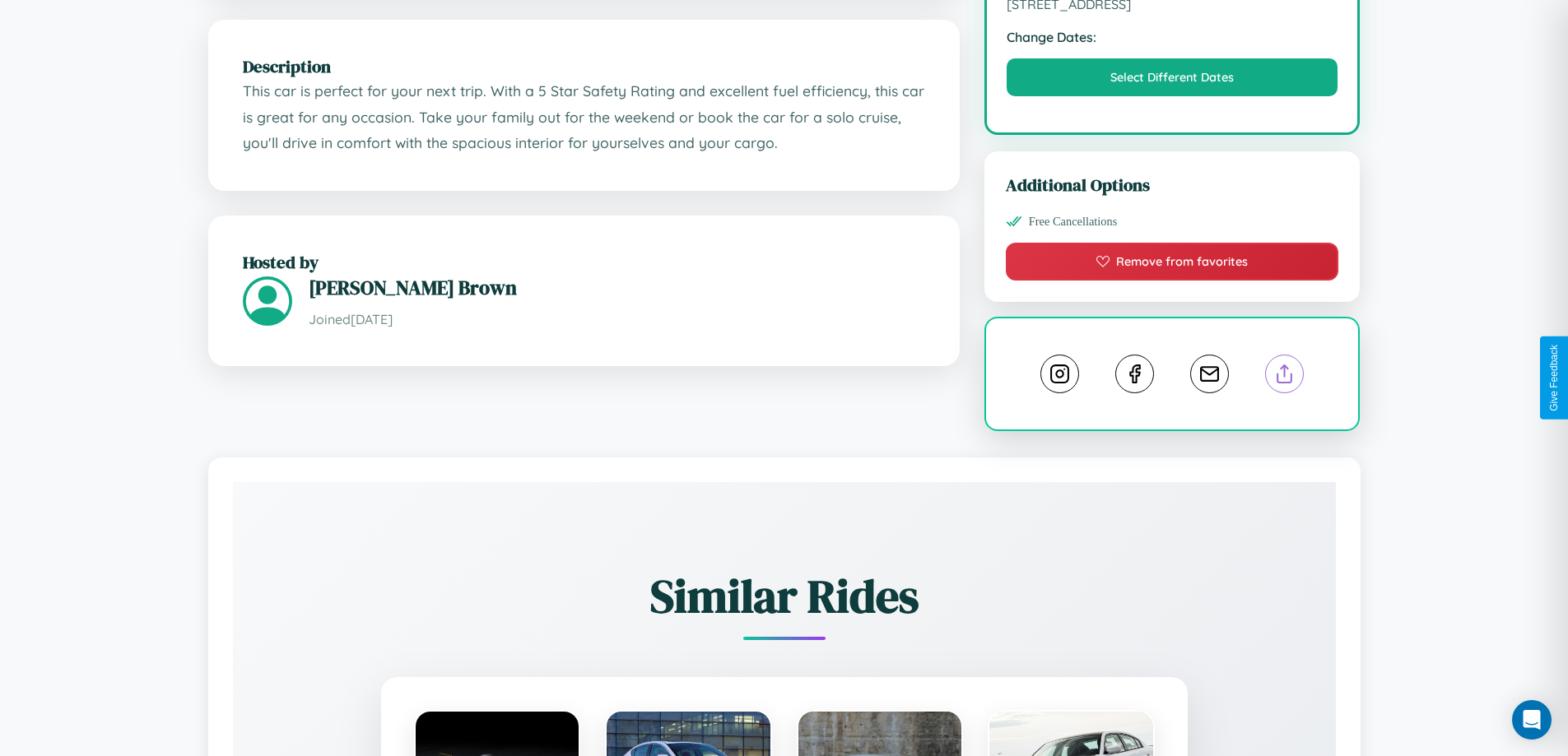
click at [1285, 376] on line at bounding box center [1285, 371] width 0 height 12
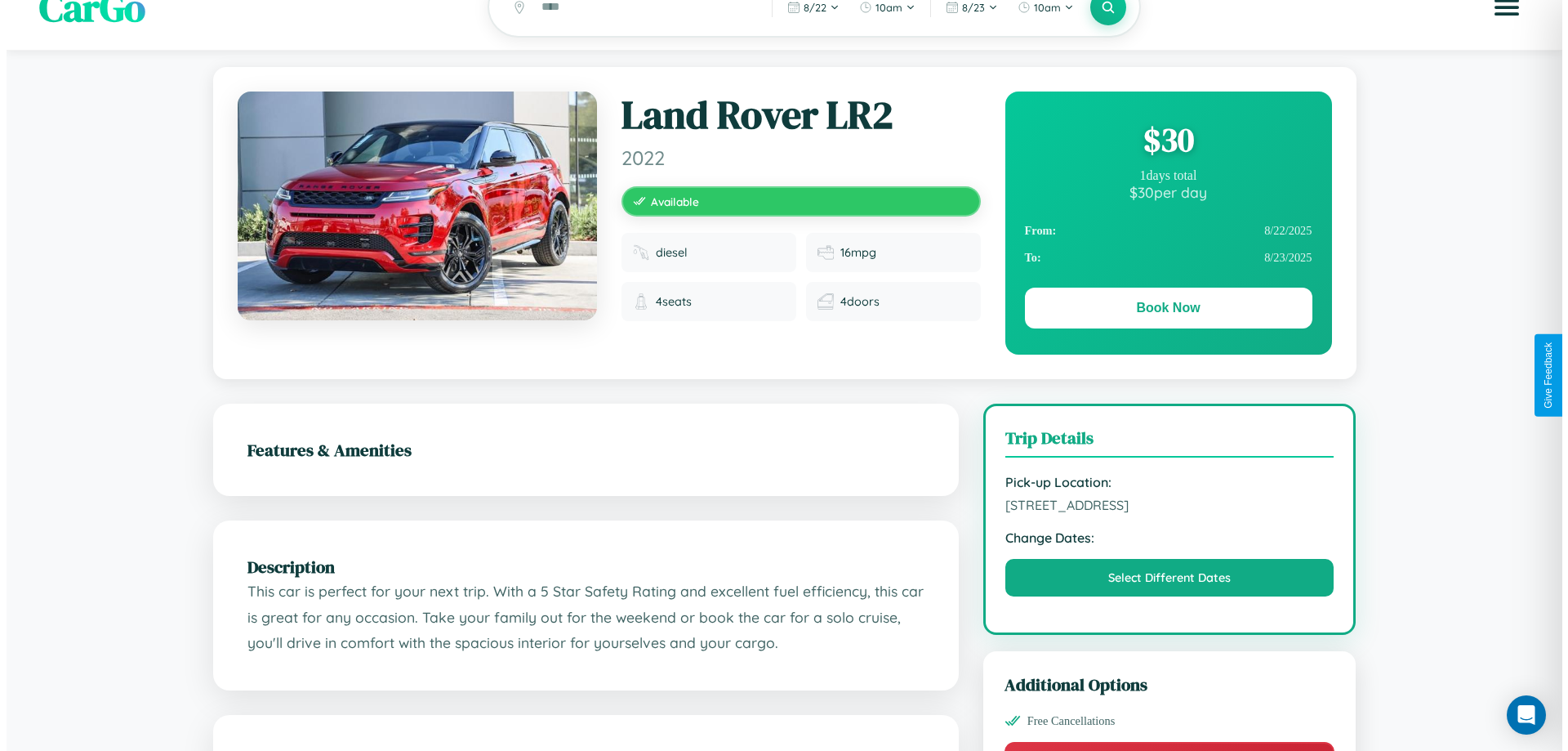
scroll to position [0, 0]
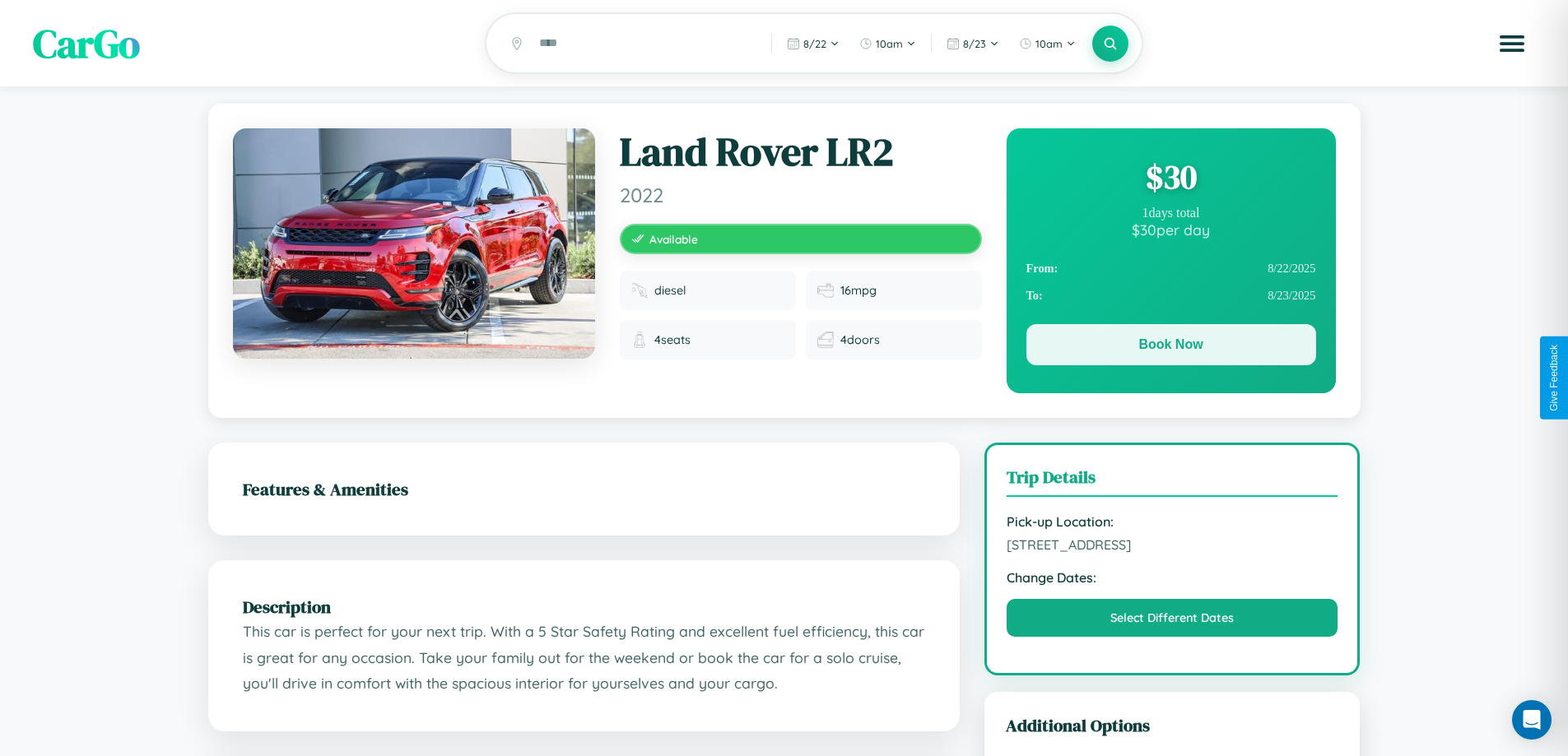
click at [1170, 348] on button "Book Now" at bounding box center [1170, 344] width 289 height 41
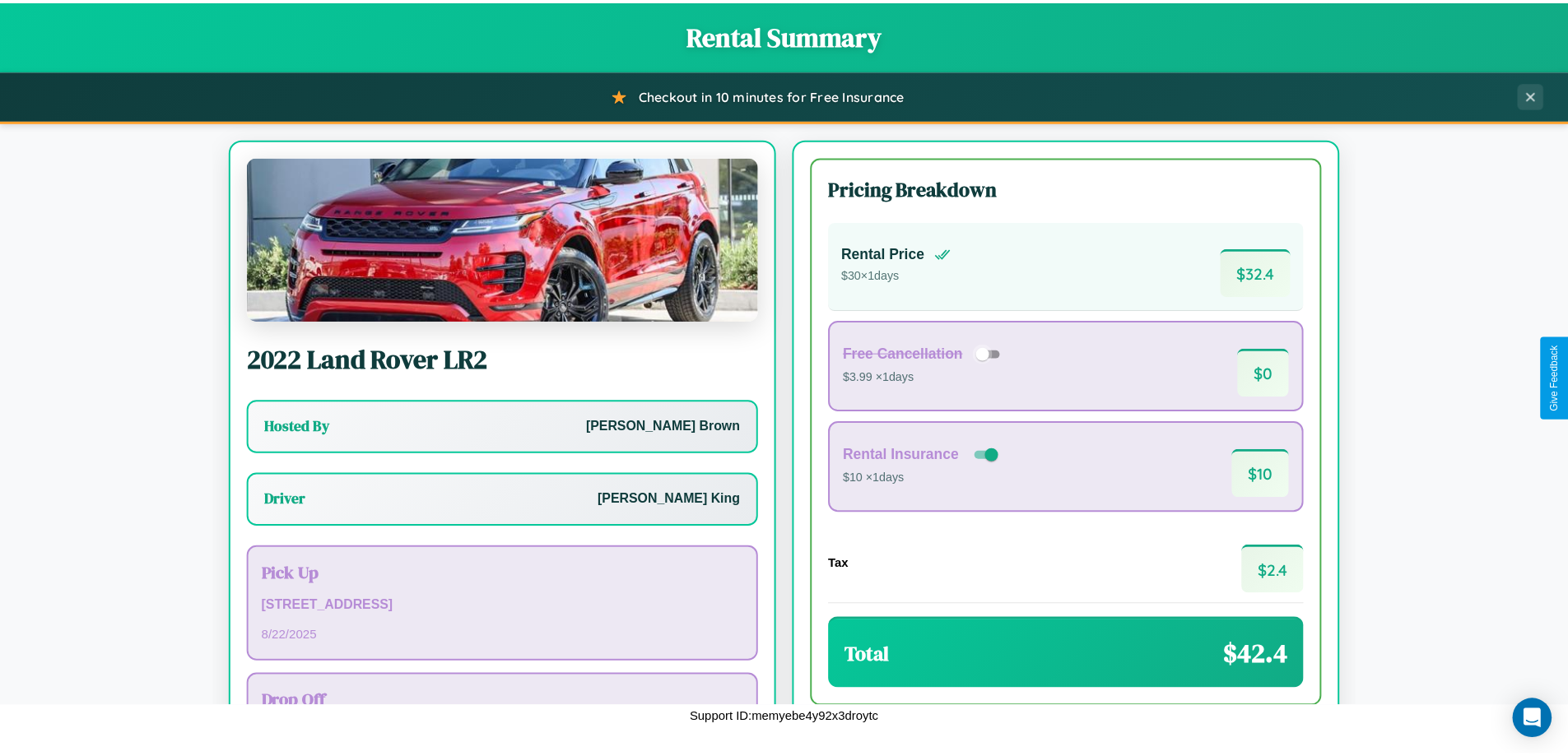
scroll to position [118, 0]
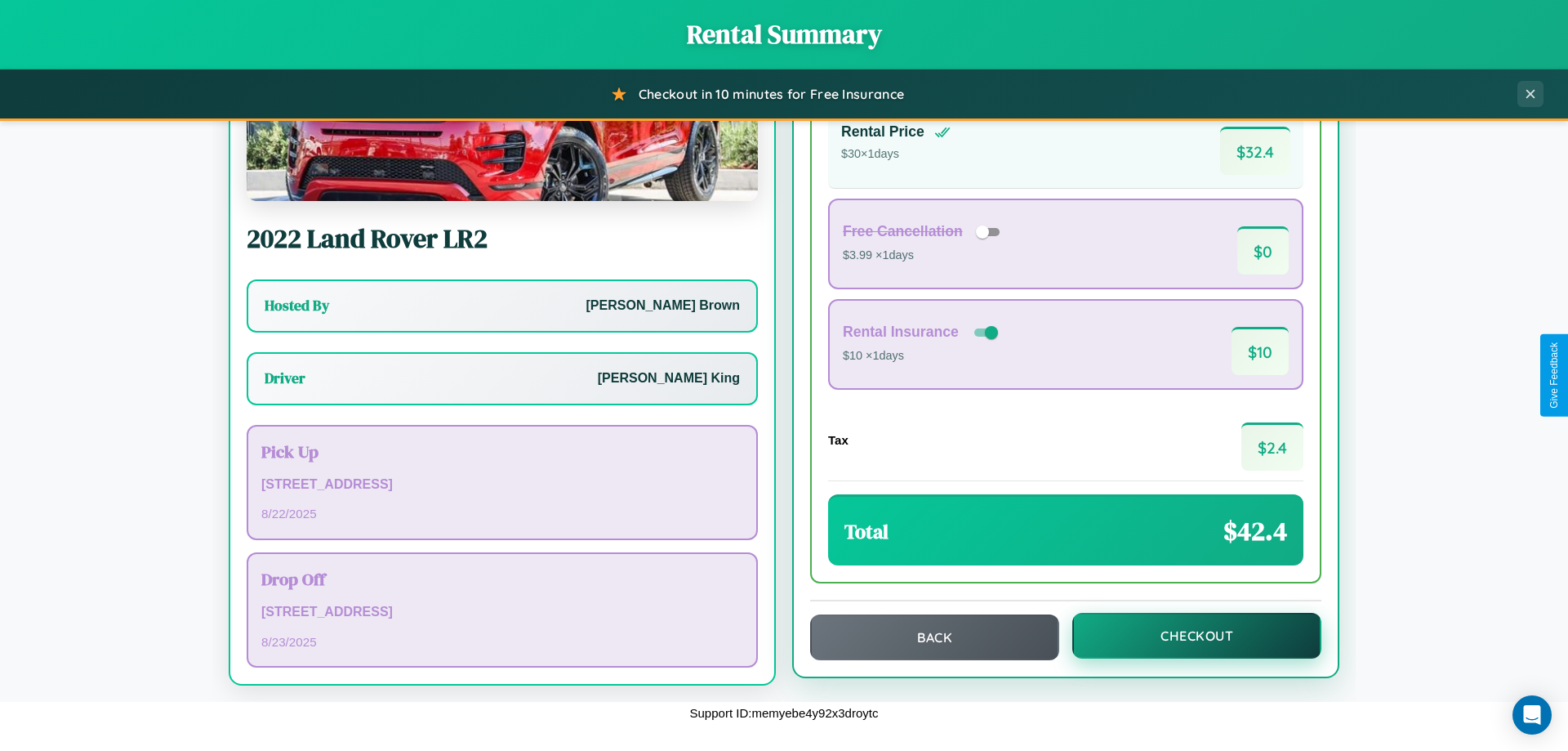
click at [1186, 635] on button "Checkout" at bounding box center [1197, 635] width 249 height 46
